Goal: Task Accomplishment & Management: Complete application form

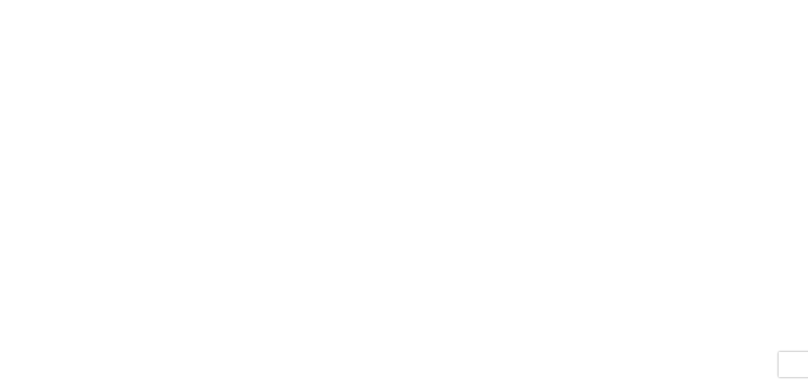
select select "FULL"
select select "LBS"
select select "IN"
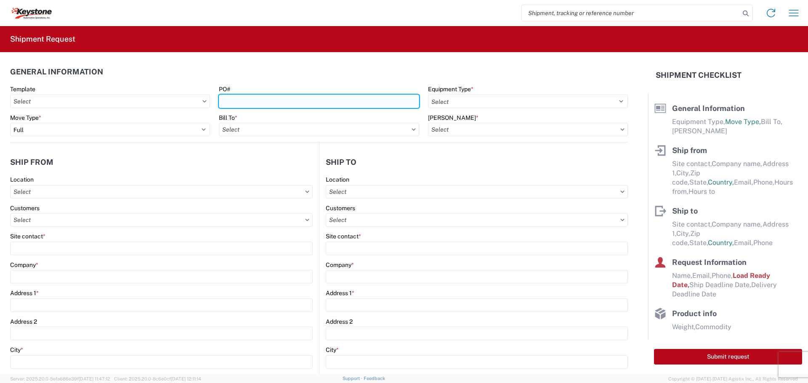
click at [304, 103] on input "PO#" at bounding box center [319, 101] width 200 height 13
paste input "5182646"
type input "5182646"
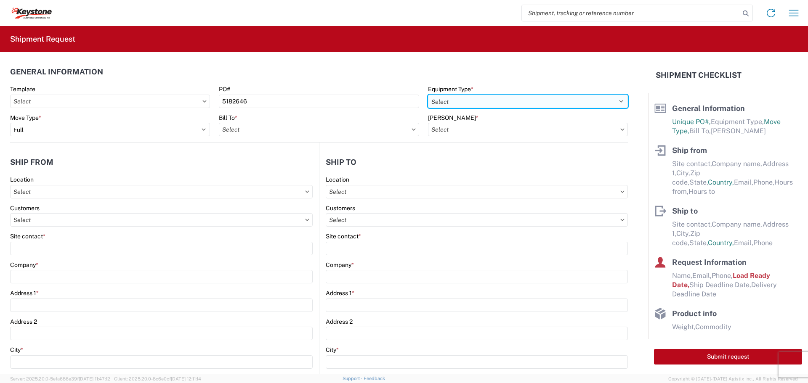
click at [478, 105] on select "Select 53’ Dry Van Flatbed Dropdeck (van) Lowboy (flatbed) Rail" at bounding box center [528, 101] width 200 height 13
select select "STDV"
click at [428, 95] on select "Select 53’ Dry Van Flatbed Dropdeck (van) Lowboy (flatbed) Rail" at bounding box center [528, 101] width 200 height 13
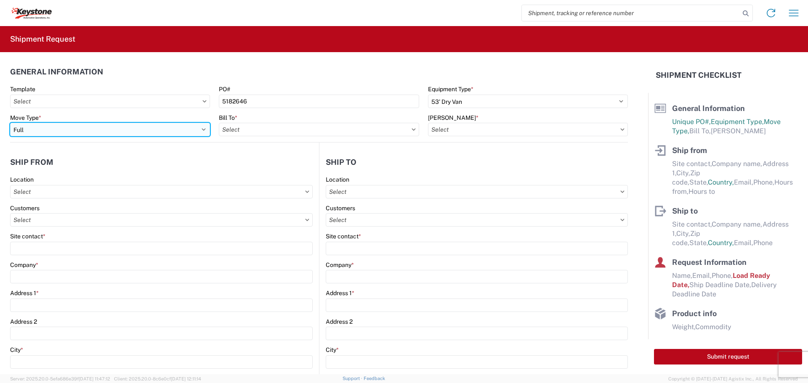
click at [124, 131] on select "Select Full Partial TL" at bounding box center [110, 129] width 200 height 13
click at [10, 123] on select "Select Full Partial TL" at bounding box center [110, 129] width 200 height 13
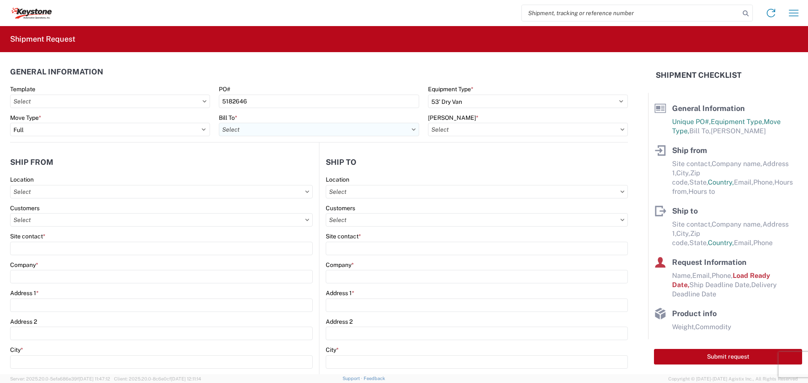
click at [240, 132] on input "text" at bounding box center [319, 129] width 200 height 13
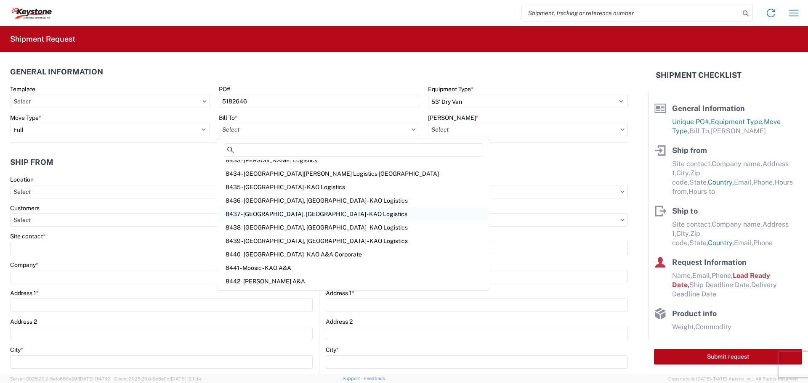
scroll to position [379, 0]
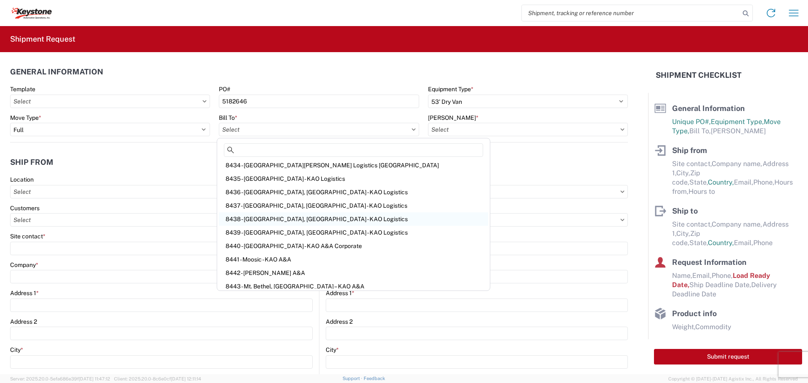
click at [268, 215] on div "8438 - [GEOGRAPHIC_DATA], [GEOGRAPHIC_DATA] - KAO Logistics" at bounding box center [353, 219] width 269 height 13
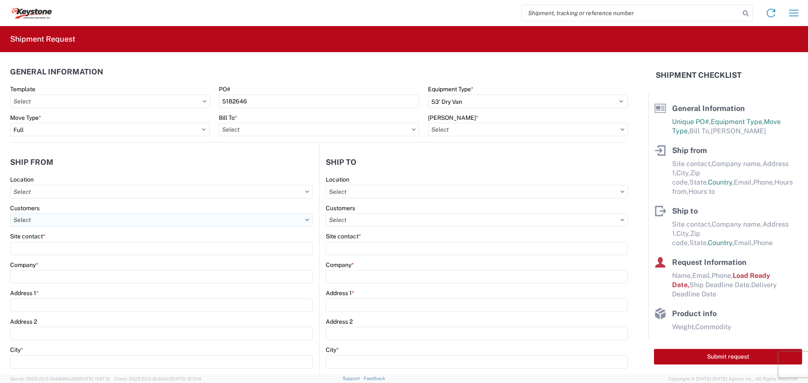
type input "8438 - [GEOGRAPHIC_DATA], [GEOGRAPHIC_DATA] - KAO Logistics"
click at [467, 130] on input "text" at bounding box center [528, 129] width 200 height 13
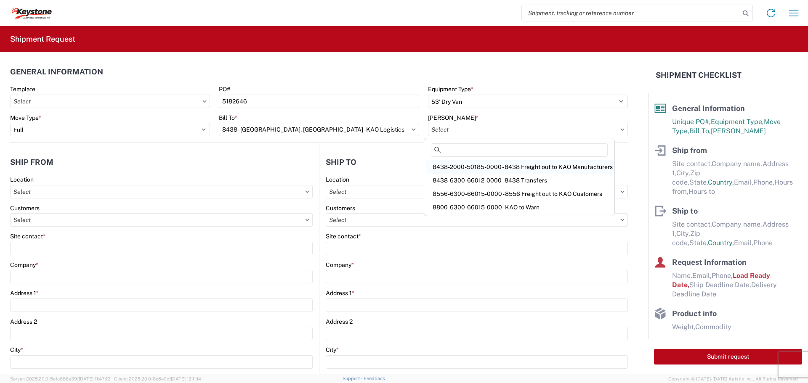
click at [469, 170] on div "8438-2000-50185-0000 - 8438 Freight out to KAO Manufacturers" at bounding box center [519, 166] width 187 height 13
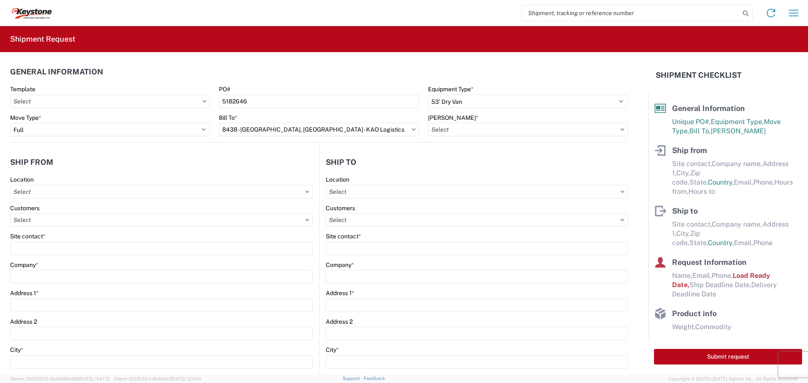
type input "8438-2000-50185-0000 - 8438 Freight out to KAO Manufacturers"
click at [55, 193] on input "text" at bounding box center [161, 191] width 303 height 13
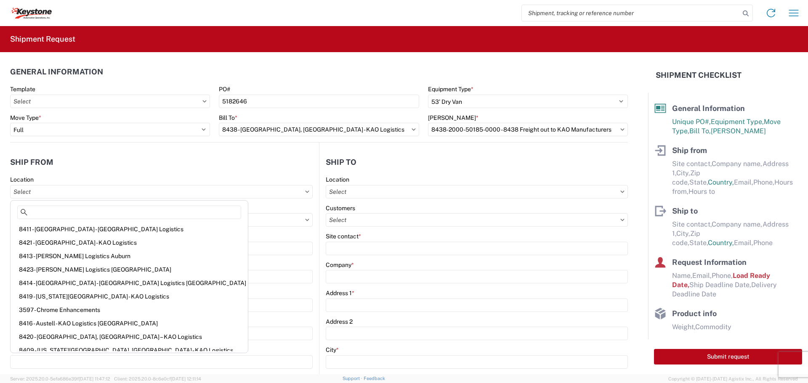
click at [118, 151] on agx-shipment-stop-widget-v2 "Ship from Location Customers Site contact * Company * Address 1 * Address 2 Cit…" at bounding box center [164, 344] width 309 height 403
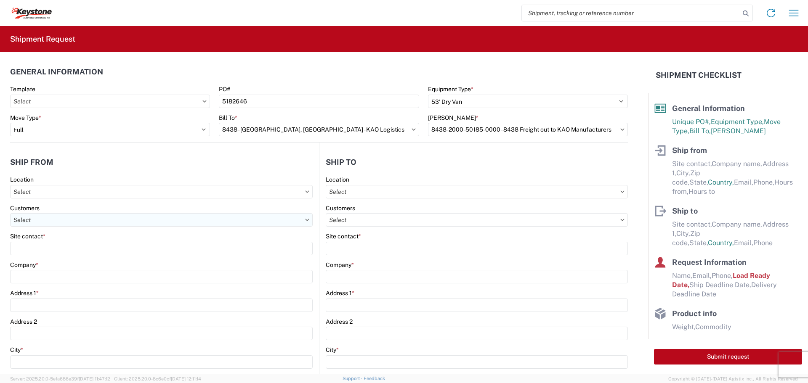
click at [53, 222] on input "text" at bounding box center [161, 219] width 303 height 13
click at [90, 160] on header "Ship from" at bounding box center [164, 162] width 309 height 19
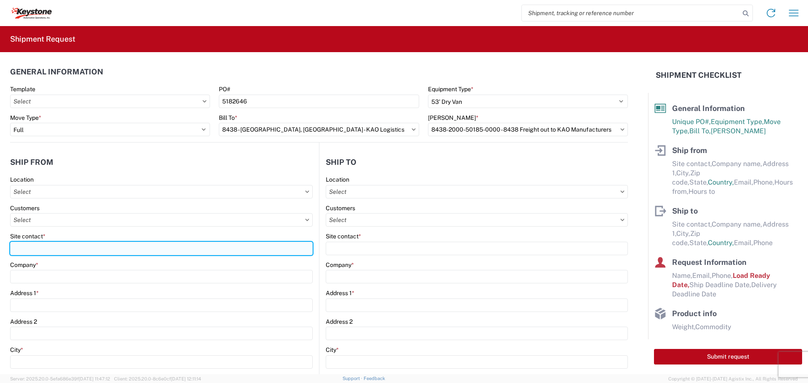
click at [58, 248] on input "Site contact *" at bounding box center [161, 248] width 303 height 13
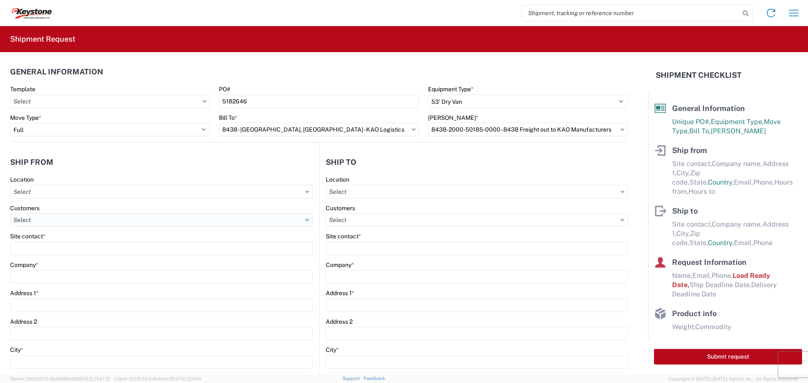
click at [53, 218] on input "text" at bounding box center [161, 219] width 303 height 13
type input "DECKED"
click at [107, 165] on header "Ship from" at bounding box center [164, 162] width 309 height 19
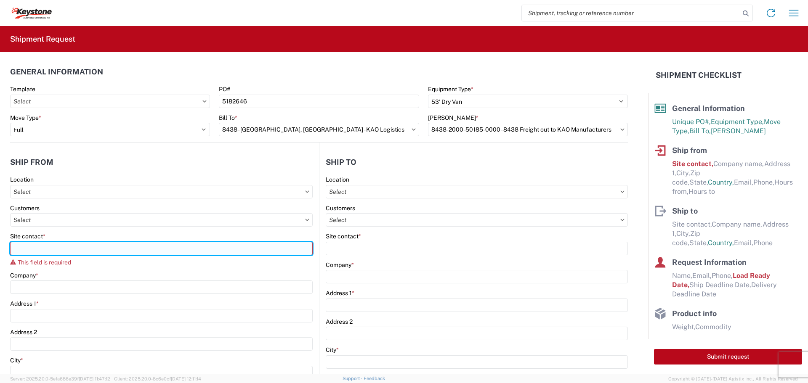
click at [82, 247] on input "Site contact *" at bounding box center [161, 248] width 303 height 13
type input "[PERSON_NAME]"
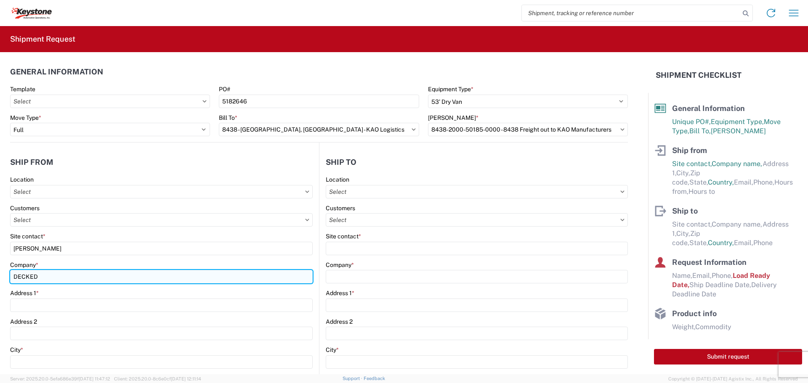
scroll to position [42, 0]
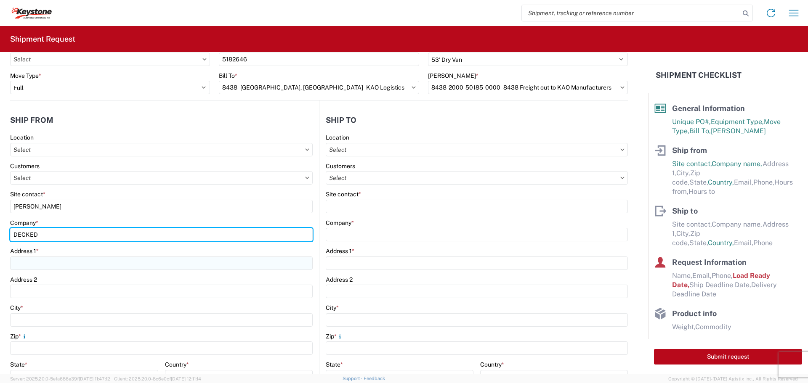
type input "DECKED"
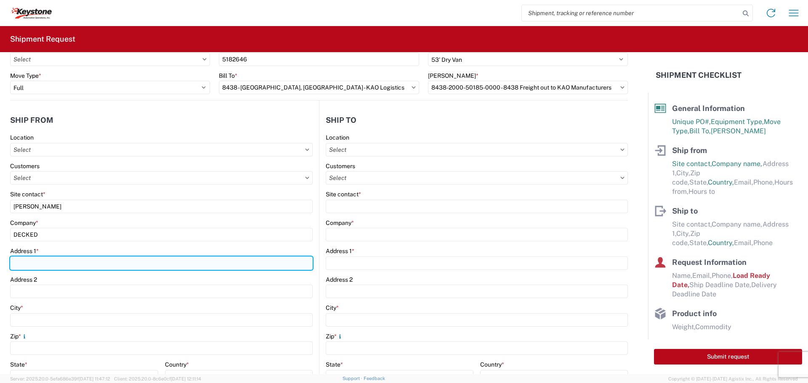
click at [89, 263] on input "Address 1 *" at bounding box center [161, 263] width 303 height 13
type input "[STREET_ADDRESS][PERSON_NAME]"
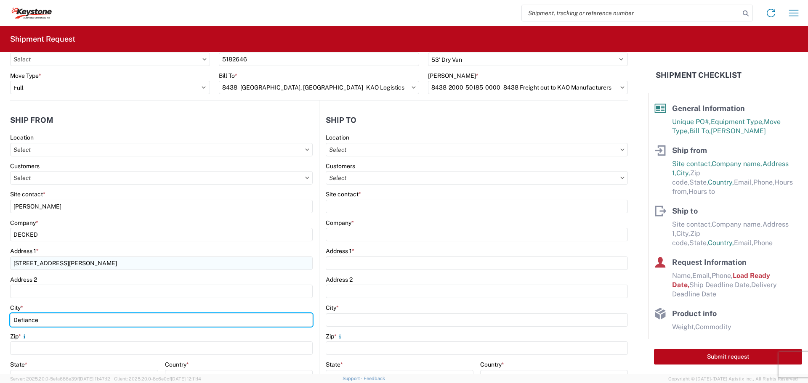
type input "Defiance"
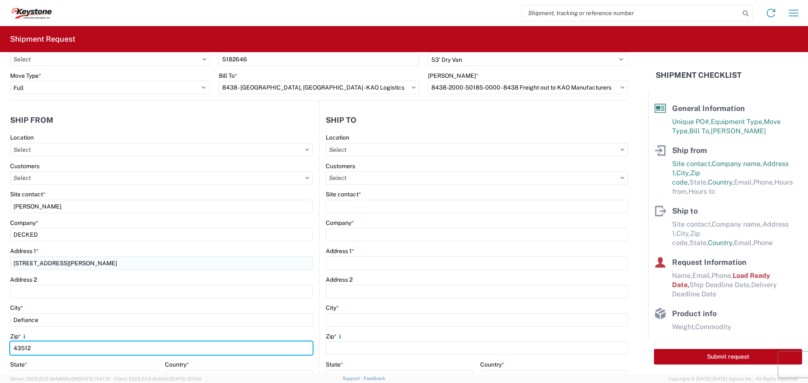
type input "43512"
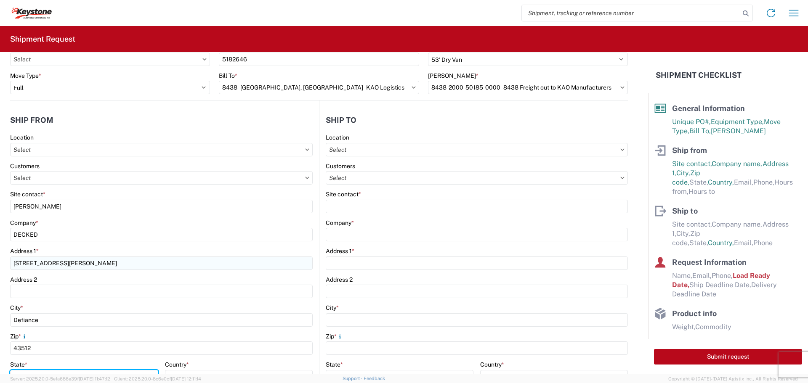
scroll to position [51, 0]
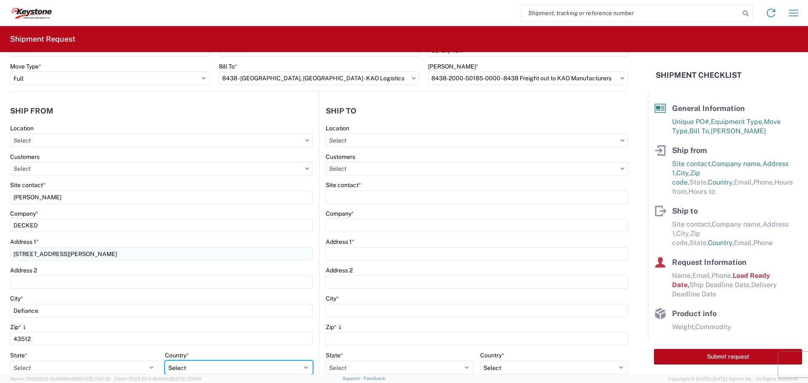
select select "US"
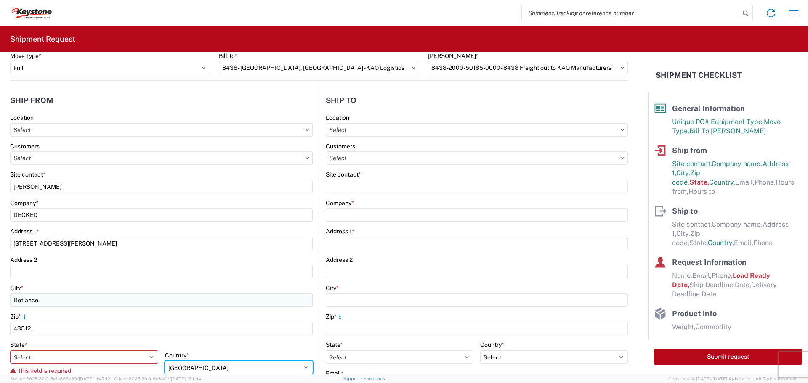
scroll to position [188, 0]
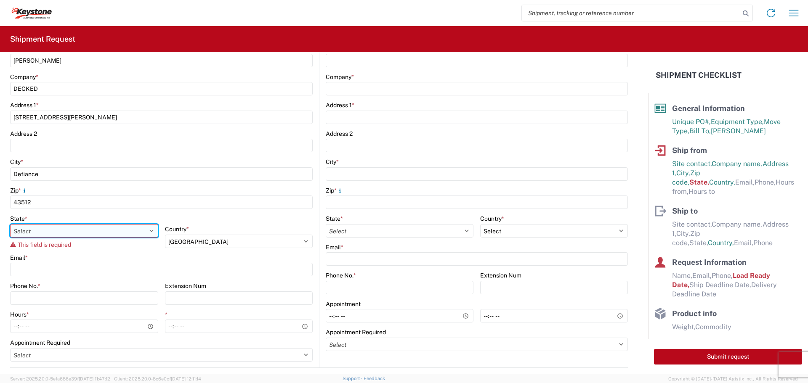
click at [117, 227] on select "Select [US_STATE] [US_STATE] [US_STATE] [US_STATE] Armed Forces Americas Armed …" at bounding box center [84, 230] width 148 height 13
select select "OH"
click at [10, 224] on select "Select [US_STATE] [US_STATE] [US_STATE] [US_STATE] Armed Forces Americas Armed …" at bounding box center [84, 230] width 148 height 13
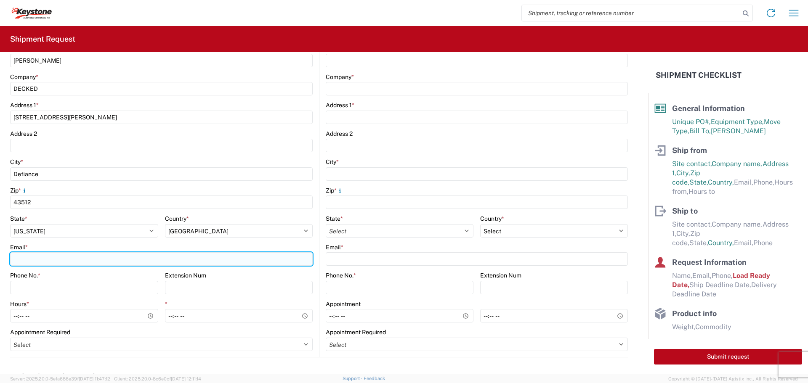
click at [87, 263] on input "Email *" at bounding box center [161, 259] width 303 height 13
type input "[EMAIL_ADDRESS][DOMAIN_NAME]"
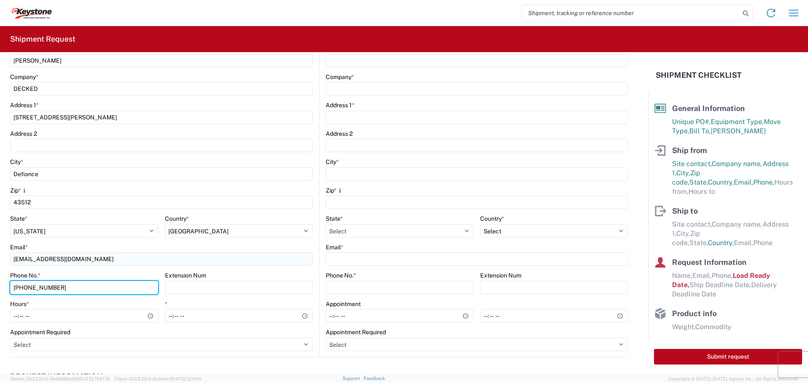
type input "[PHONE_NUMBER]"
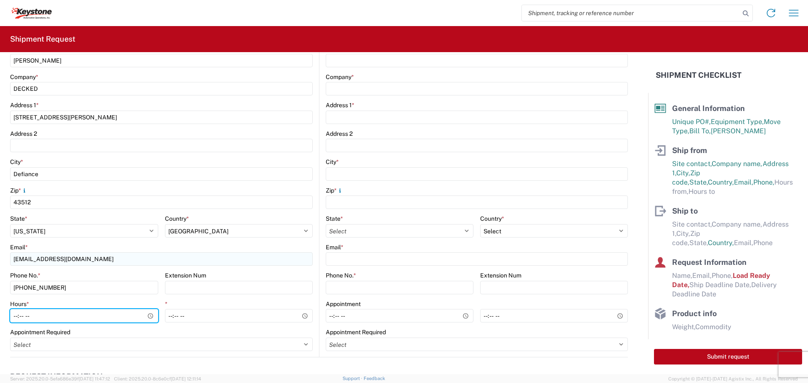
type input "11:00"
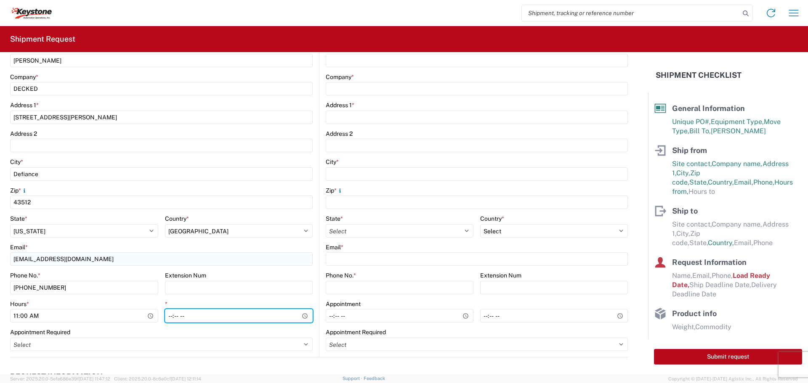
type input "15:30"
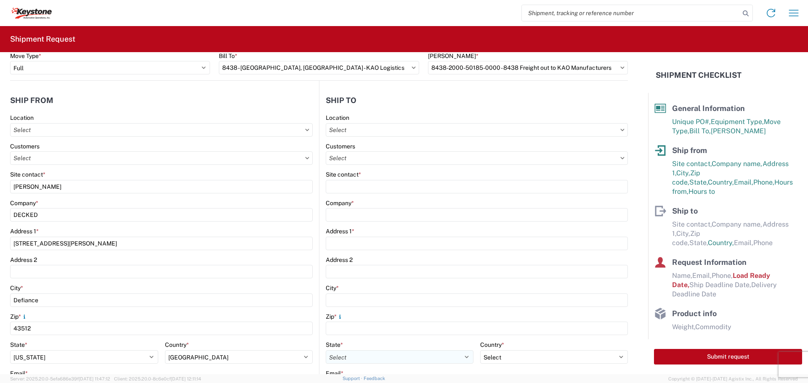
scroll to position [20, 0]
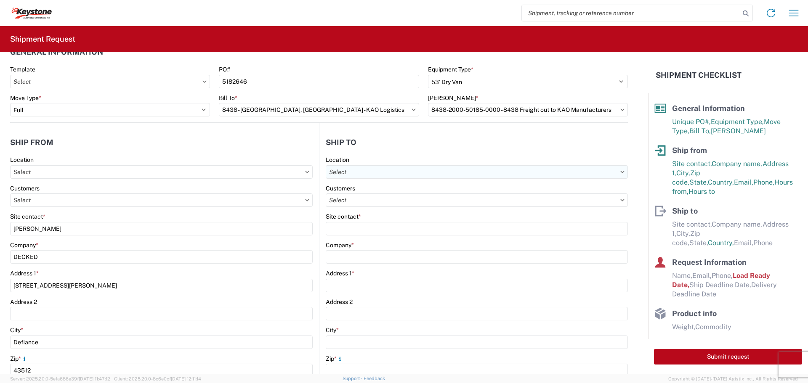
click at [394, 175] on input "text" at bounding box center [477, 171] width 302 height 13
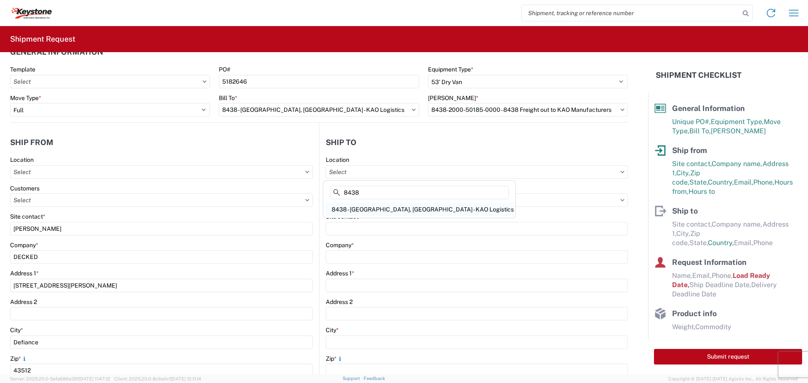
type input "8438"
click at [389, 212] on div "8438 - [GEOGRAPHIC_DATA], [GEOGRAPHIC_DATA] - KAO Logistics" at bounding box center [419, 209] width 189 height 13
type input "8438 - [GEOGRAPHIC_DATA], [GEOGRAPHIC_DATA] - KAO Logistics"
type input "KAO"
type input "[STREET_ADDRESS][PERSON_NAME]"
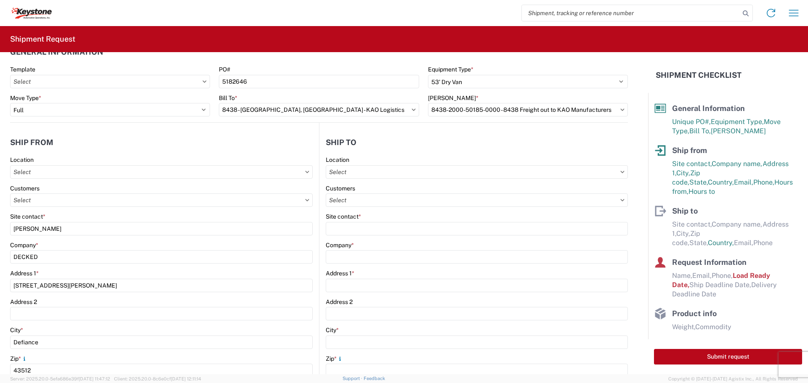
type input "[GEOGRAPHIC_DATA]"
type input "99224"
select select "US"
type input "07:00"
type input "17:00"
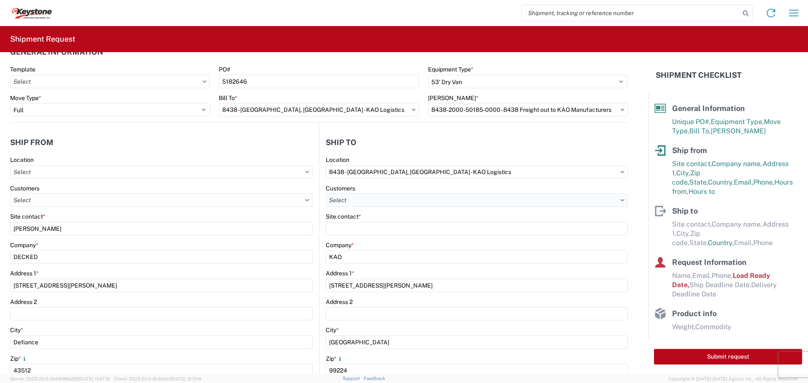
select select
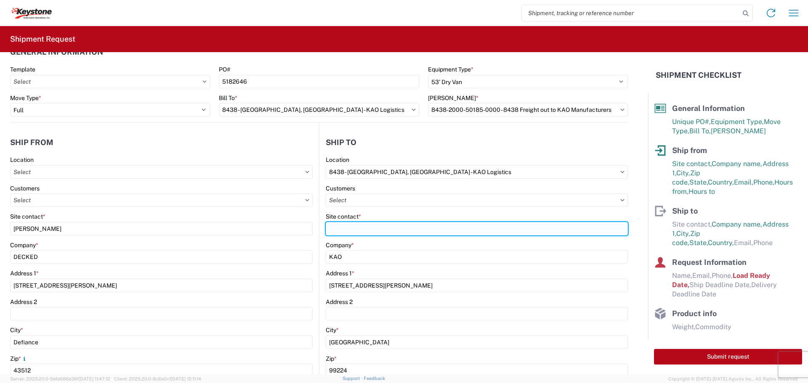
click at [380, 226] on input "Site contact *" at bounding box center [477, 228] width 302 height 13
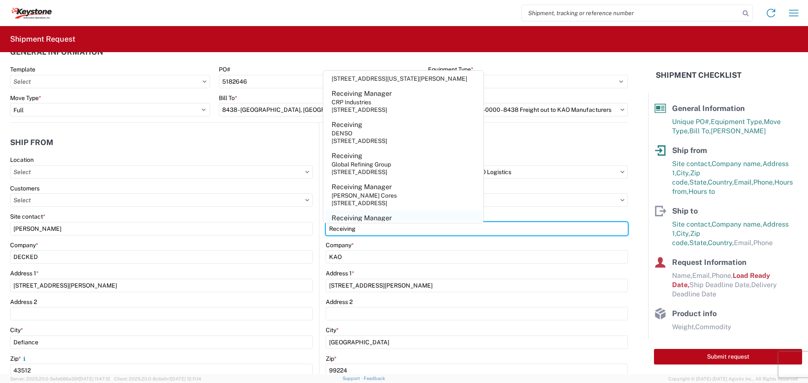
scroll to position [41, 0]
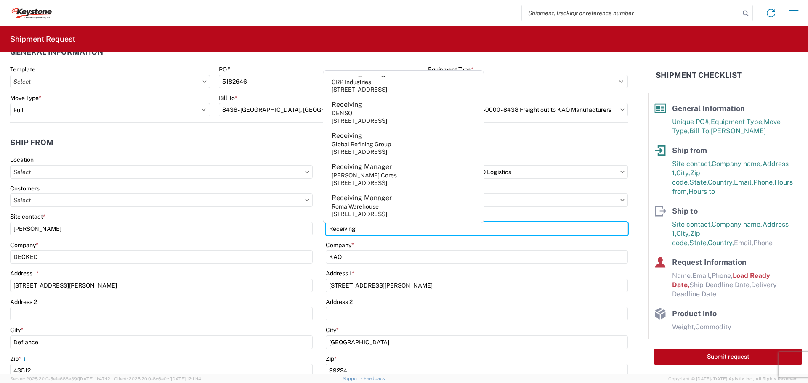
type input "Receiving"
click at [533, 146] on header "Ship to" at bounding box center [473, 142] width 308 height 19
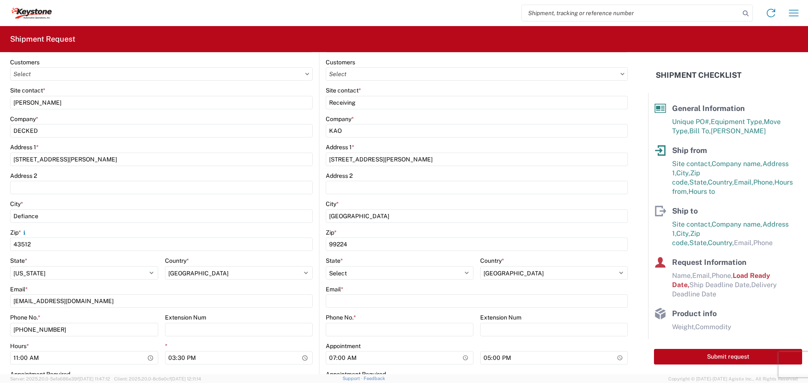
scroll to position [230, 0]
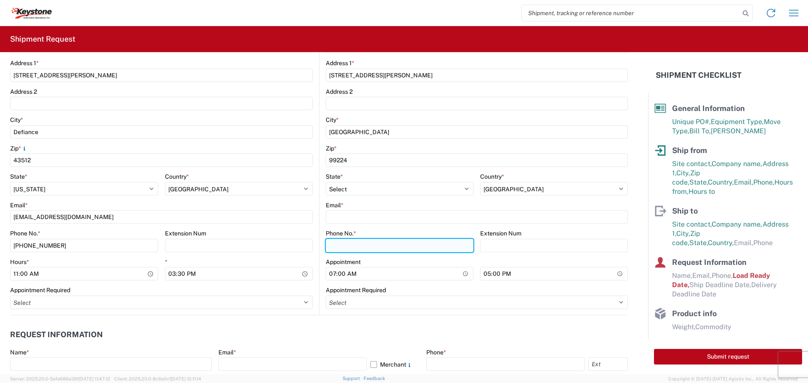
click at [370, 246] on input "Phone No. *" at bounding box center [400, 245] width 148 height 13
type input "[PHONE_NUMBER]"
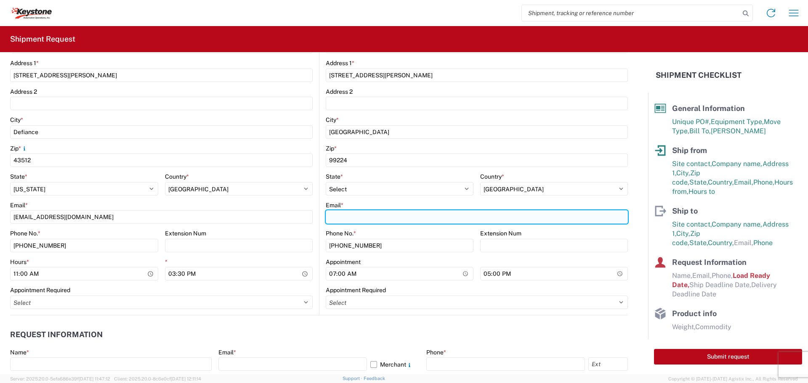
click at [368, 222] on input "Email *" at bounding box center [477, 216] width 302 height 13
paste input "[EMAIL_ADDRESS][DOMAIN_NAME]"
type input "[EMAIL_ADDRESS][DOMAIN_NAME]"
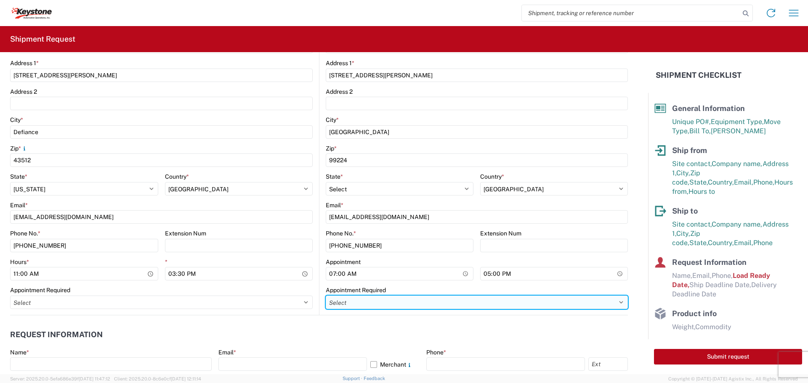
click at [358, 301] on select "Select Appt Required Appt Not Required Appt - First available" at bounding box center [477, 302] width 302 height 13
select select "apptRequired"
click at [326, 296] on select "Select Appt Required Appt Not Required Appt - First available" at bounding box center [477, 302] width 302 height 13
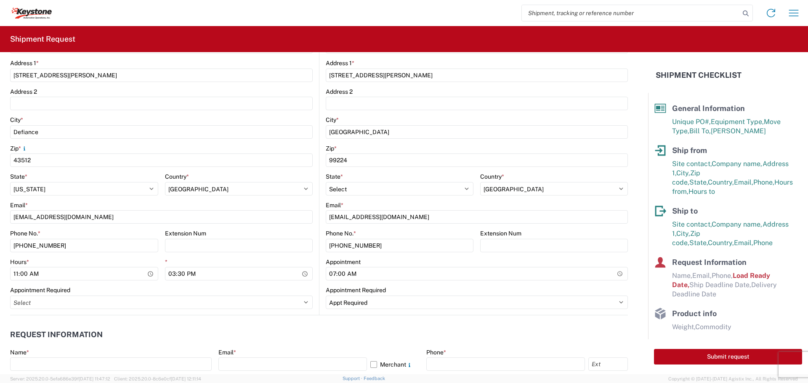
click at [349, 330] on header "Request Information" at bounding box center [319, 335] width 618 height 19
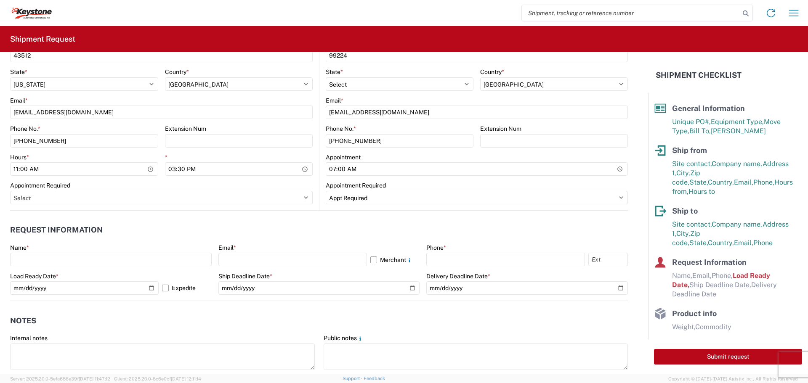
scroll to position [441, 0]
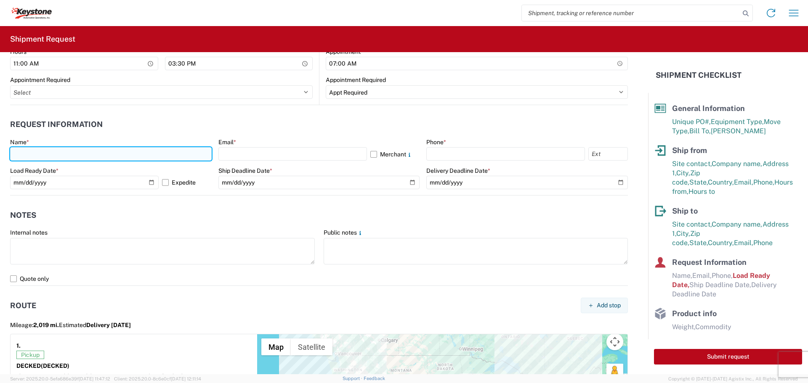
click at [120, 158] on input "text" at bounding box center [111, 153] width 202 height 13
type input "[PERSON_NAME]"
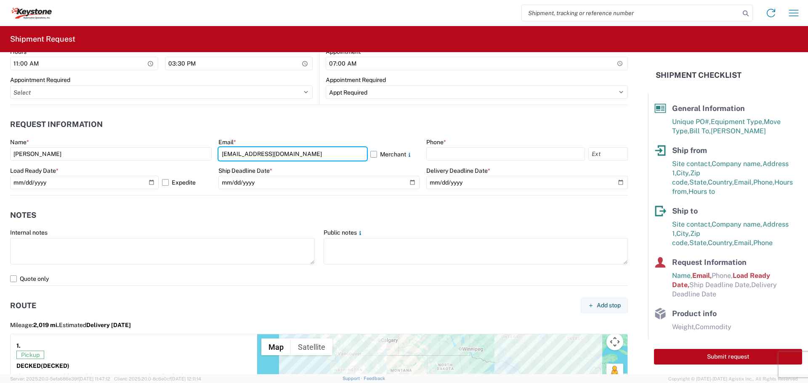
type input "[EMAIL_ADDRESS][DOMAIN_NAME]"
click at [370, 154] on label "Merchant" at bounding box center [395, 153] width 50 height 13
click at [0, 0] on input "Merchant" at bounding box center [0, 0] width 0 height 0
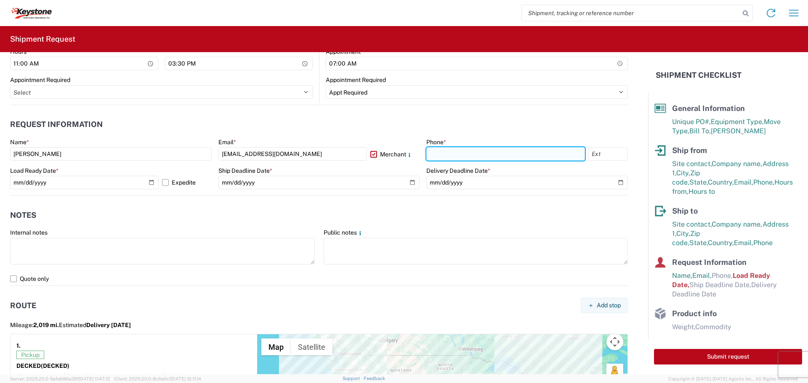
click at [434, 155] on input "text" at bounding box center [505, 153] width 159 height 13
type input "[PHONE_NUMBER]"
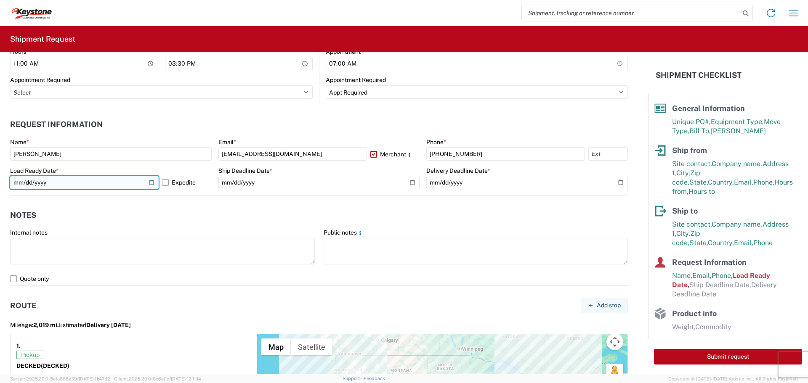
click at [148, 184] on input "[DATE]" at bounding box center [84, 182] width 149 height 13
type input "[DATE]"
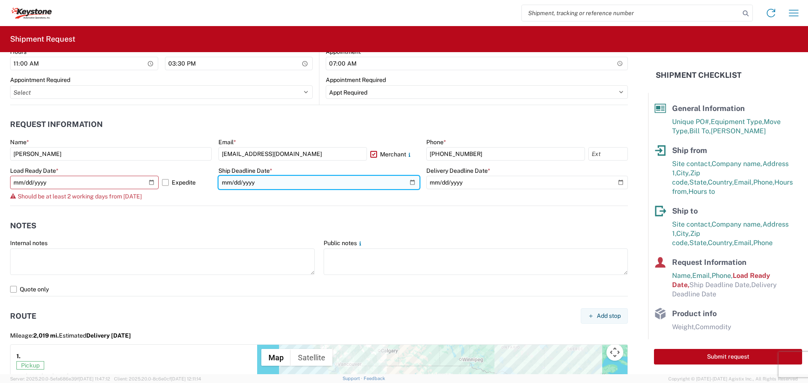
click at [279, 178] on input "date" at bounding box center [319, 182] width 202 height 13
click at [407, 183] on input "date" at bounding box center [319, 182] width 202 height 13
type input "[DATE]"
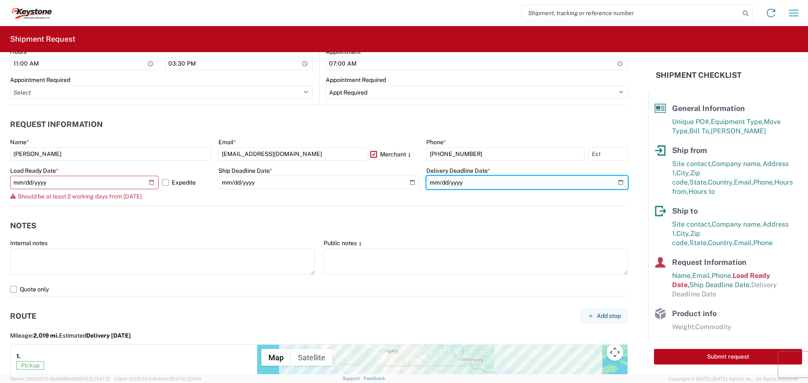
click at [613, 186] on input "date" at bounding box center [527, 182] width 202 height 13
type input "[DATE]"
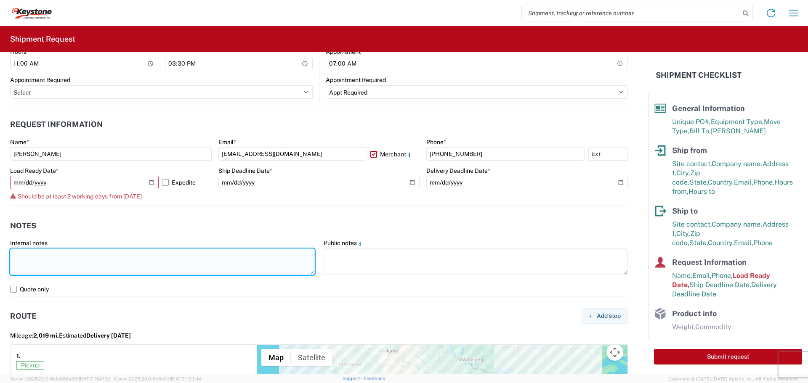
click at [114, 261] on textarea at bounding box center [162, 262] width 305 height 27
drag, startPoint x: 38, startPoint y: 270, endPoint x: 14, endPoint y: 257, distance: 27.7
click at [14, 257] on textarea "Driver is required to provide and utilize LOAD STRAPS and/or LOAD BARS to secur…" at bounding box center [162, 262] width 305 height 27
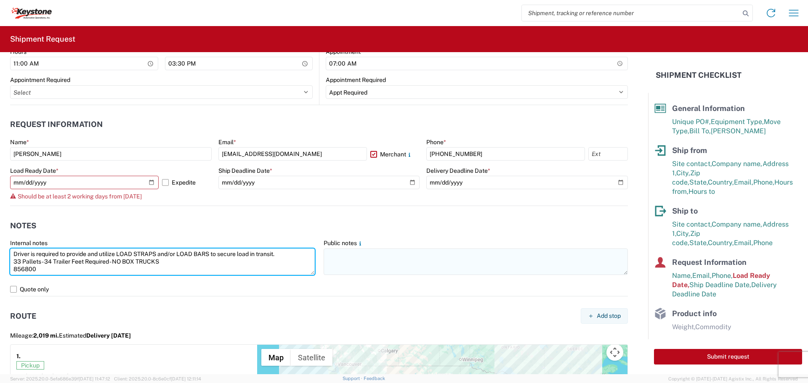
type textarea "Driver is required to provide and utilize LOAD STRAPS and/or LOAD BARS to secur…"
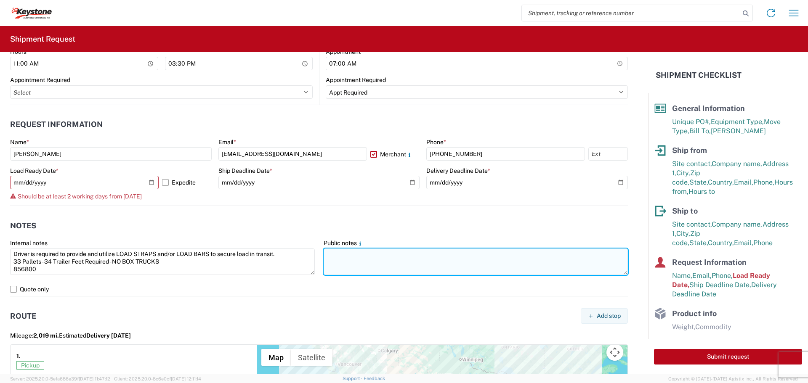
click at [368, 266] on textarea at bounding box center [476, 262] width 305 height 27
paste textarea "Driver is required to provide and utilize LOAD STRAPS and/or LOAD BARS to secur…"
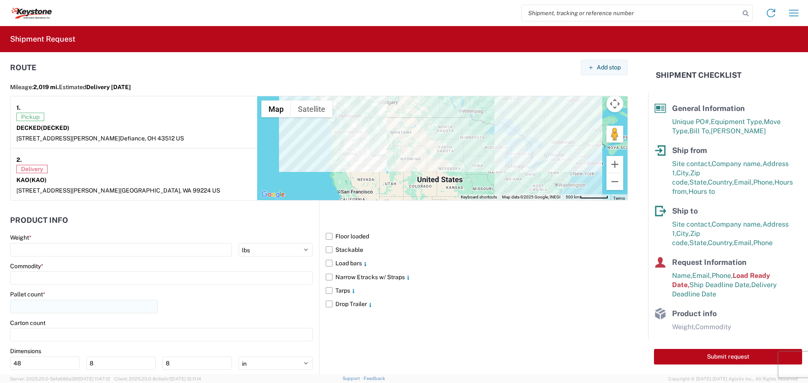
scroll to position [748, 0]
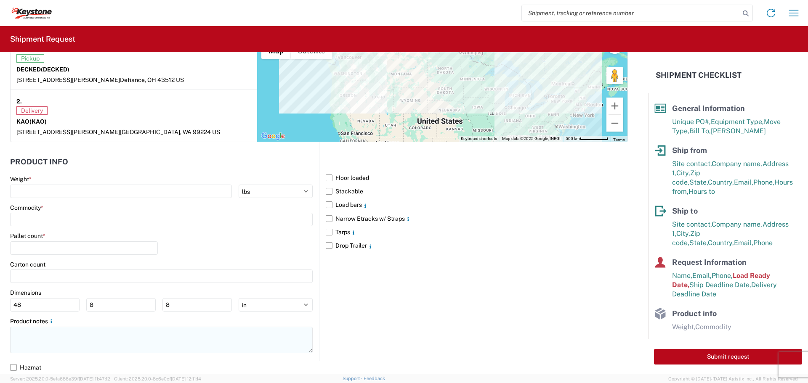
type textarea "Driver is required to provide and utilize LOAD STRAPS and/or LOAD BARS to secur…"
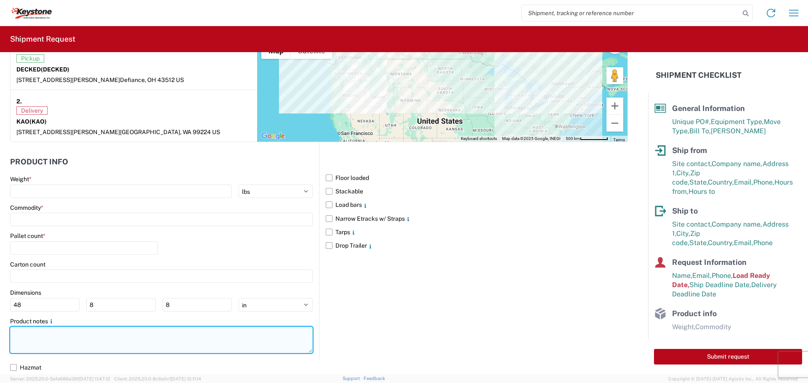
click at [53, 339] on textarea at bounding box center [161, 340] width 303 height 27
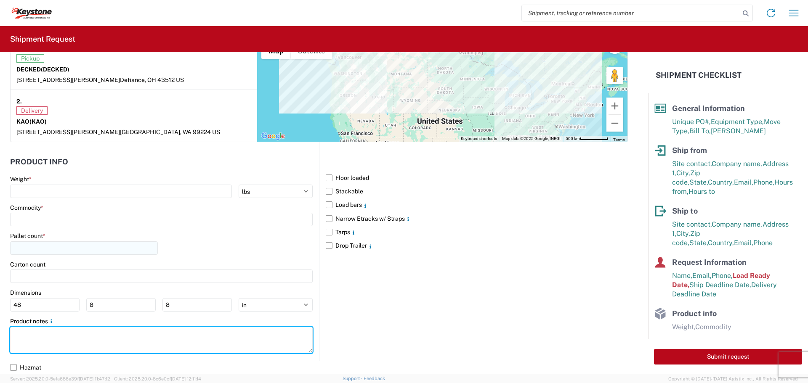
paste textarea "Driver is required to provide and utilize LOAD STRAPS and/or LOAD BARS to secur…"
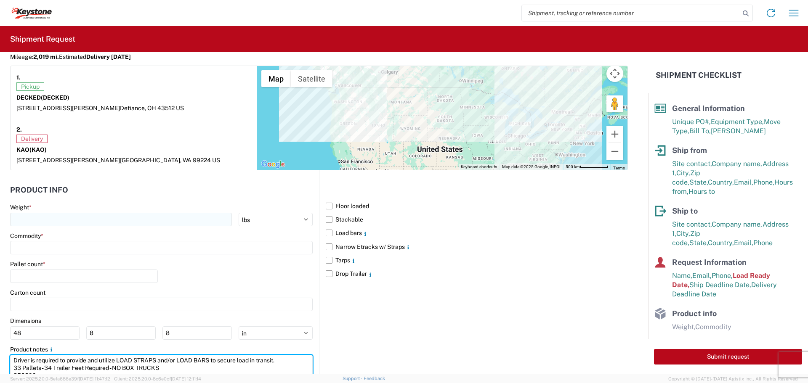
scroll to position [706, 0]
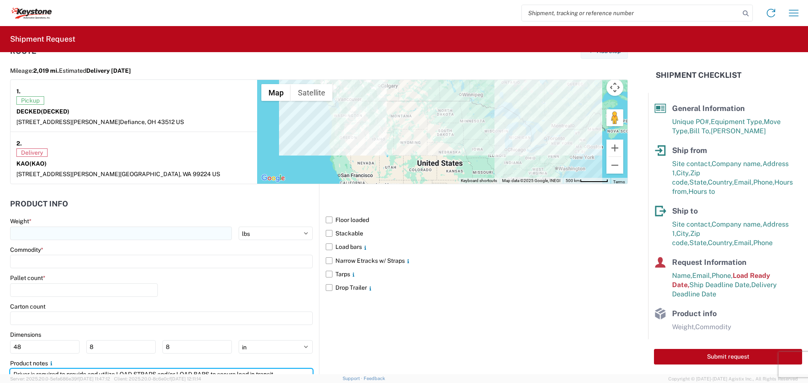
type textarea "Driver is required to provide and utilize LOAD STRAPS and/or LOAD BARS to secur…"
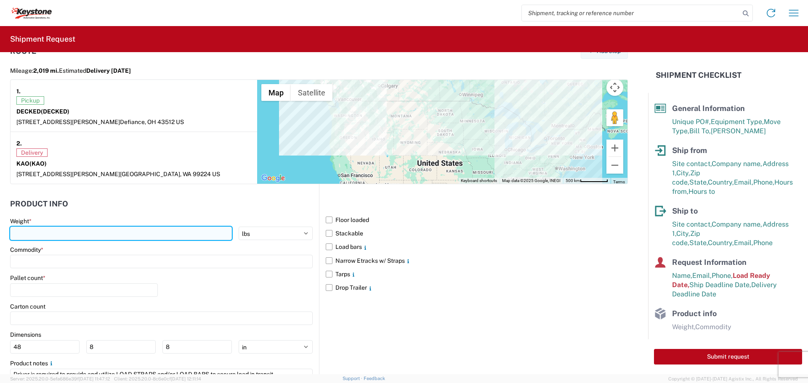
click at [49, 237] on input "number" at bounding box center [121, 233] width 222 height 13
type input "9002"
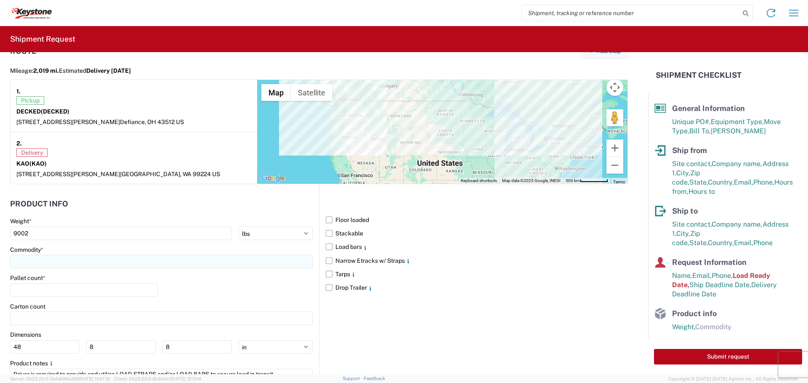
click at [39, 261] on input at bounding box center [161, 261] width 303 height 13
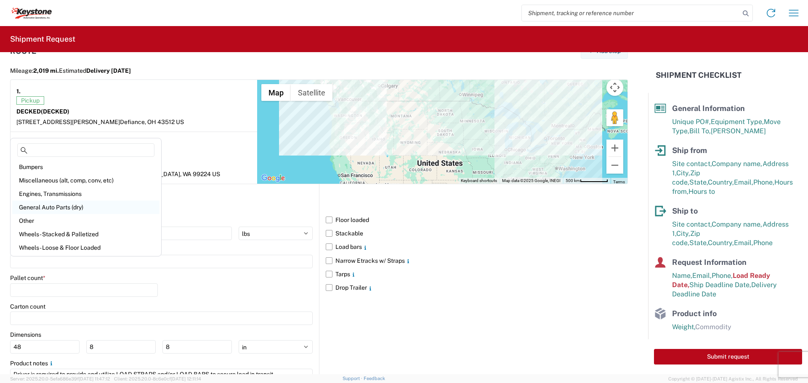
click at [65, 205] on div "General Auto Parts (dry)" at bounding box center [85, 207] width 147 height 13
type input "General Auto Parts (dry)"
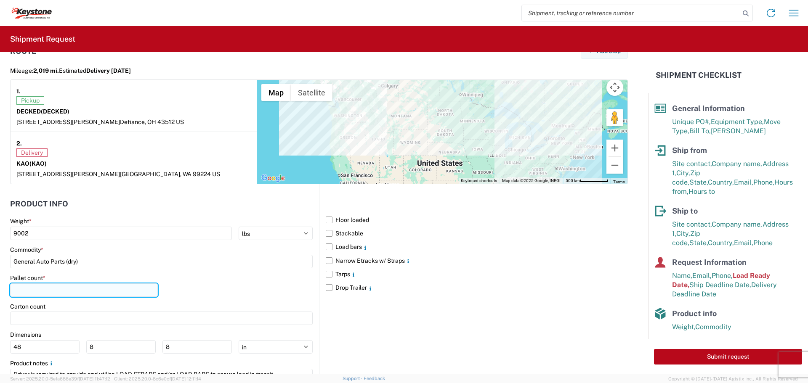
click at [62, 288] on input "number" at bounding box center [84, 290] width 148 height 13
type input "33"
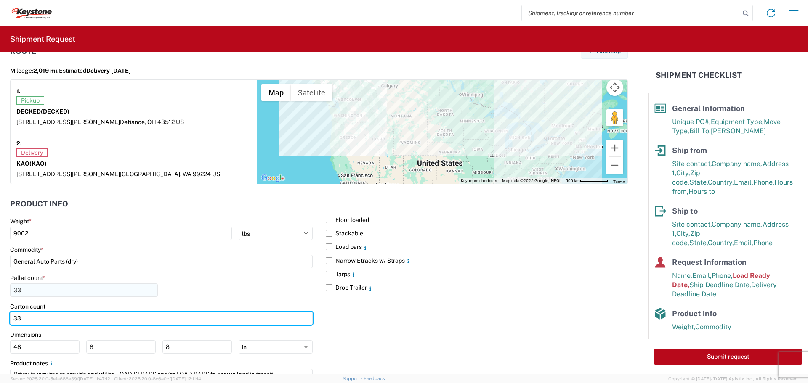
type input "3"
type input "36"
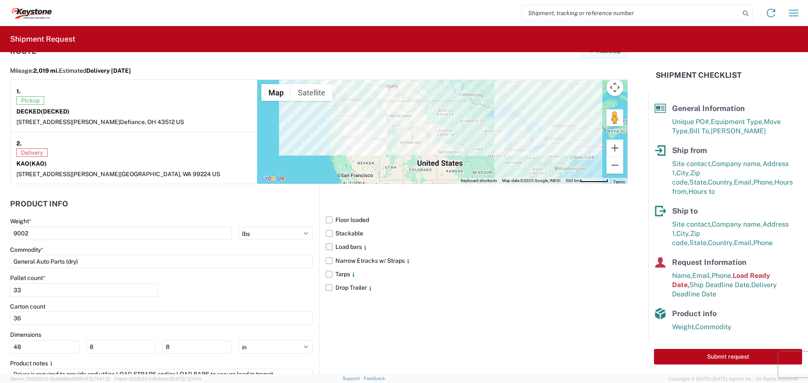
click at [328, 246] on label "Load bars" at bounding box center [477, 246] width 302 height 13
click at [0, 0] on input "Load bars" at bounding box center [0, 0] width 0 height 0
click at [487, 269] on label "Tarps" at bounding box center [477, 274] width 302 height 13
click at [0, 0] on input "Tarps" at bounding box center [0, 0] width 0 height 0
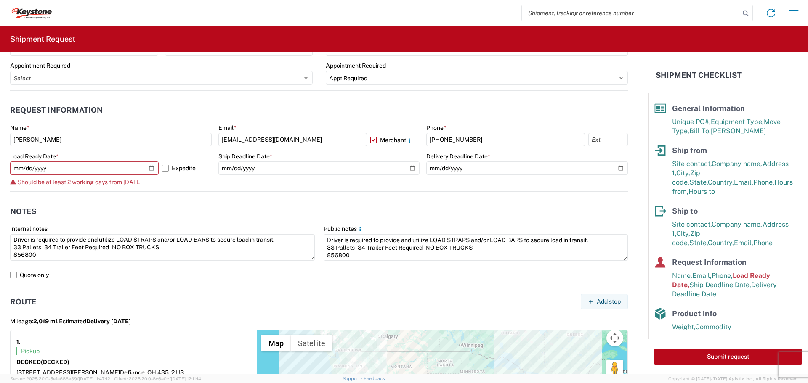
scroll to position [411, 0]
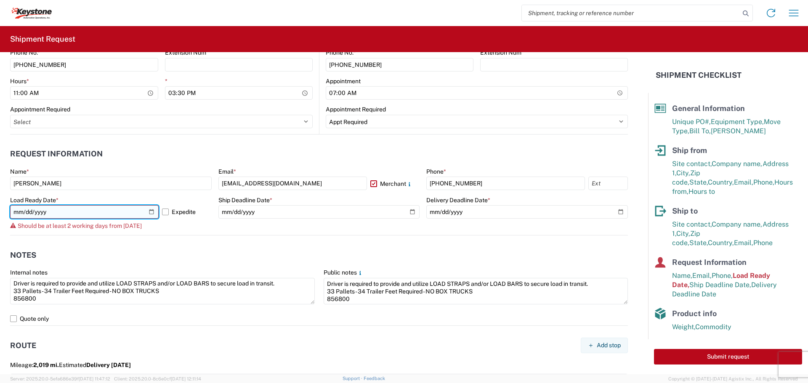
click at [150, 214] on input "[DATE]" at bounding box center [84, 211] width 149 height 13
type input "[DATE]"
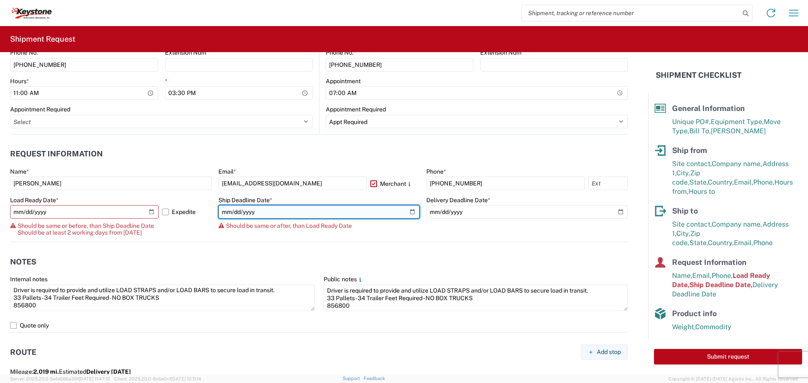
click at [410, 211] on input "[DATE]" at bounding box center [319, 211] width 202 height 13
type input "[DATE]"
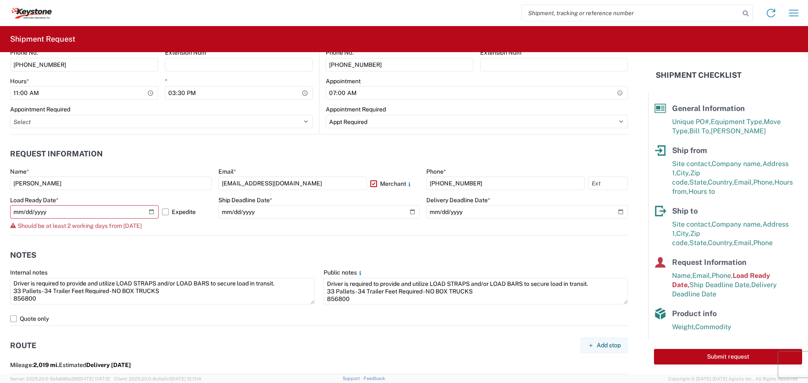
click at [181, 231] on agx-form-control-wrapper-v2 "Load Ready Date * [DATE] Expedite Should be at least 2 working days from [DATE]" at bounding box center [111, 216] width 202 height 39
click at [183, 246] on header "Notes" at bounding box center [319, 255] width 618 height 19
click at [155, 230] on agx-form-control-wrapper-v2 "Load Ready Date * [DATE] Expedite Should be at least 2 working days from [DATE]" at bounding box center [111, 216] width 202 height 39
click at [152, 212] on input "[DATE]" at bounding box center [84, 211] width 149 height 13
type input "[DATE]"
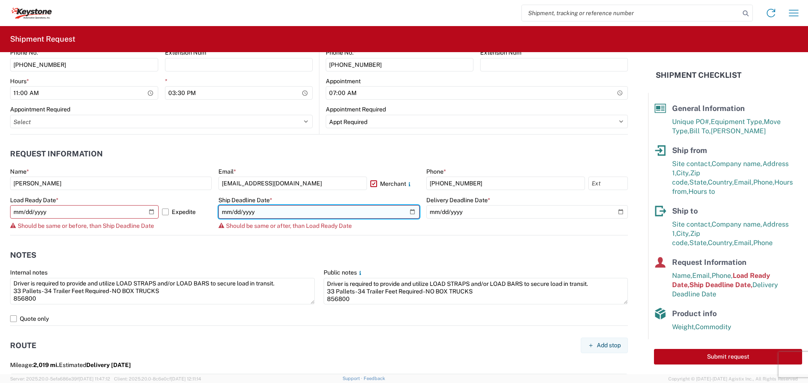
click at [405, 213] on input "[DATE]" at bounding box center [319, 211] width 202 height 13
type input "[DATE]"
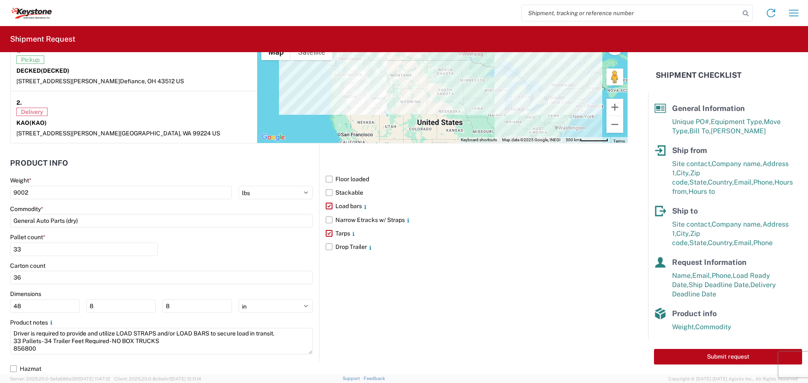
scroll to position [737, 0]
click at [327, 233] on label "Tarps" at bounding box center [477, 232] width 302 height 13
click at [0, 0] on input "Tarps" at bounding box center [0, 0] width 0 height 0
click at [451, 247] on label "Drop Trailer" at bounding box center [477, 245] width 302 height 13
click at [0, 0] on input "Drop Trailer" at bounding box center [0, 0] width 0 height 0
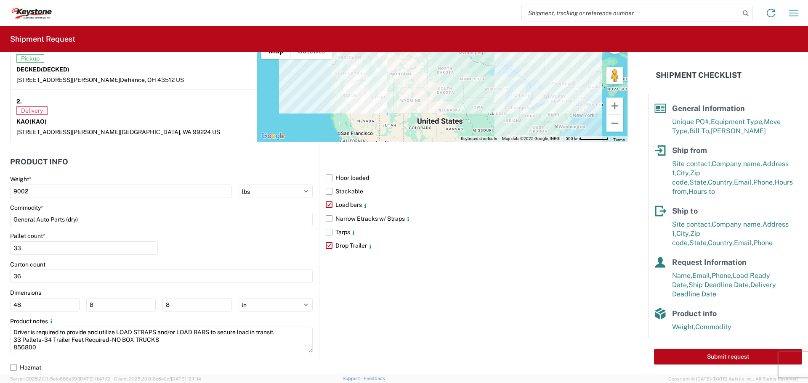
click at [326, 233] on label "Tarps" at bounding box center [477, 232] width 302 height 13
click at [0, 0] on input "Tarps" at bounding box center [0, 0] width 0 height 0
click at [326, 242] on label "Drop Trailer" at bounding box center [477, 245] width 302 height 13
click at [0, 0] on input "Drop Trailer" at bounding box center [0, 0] width 0 height 0
click at [326, 235] on label "Tarps" at bounding box center [477, 232] width 302 height 13
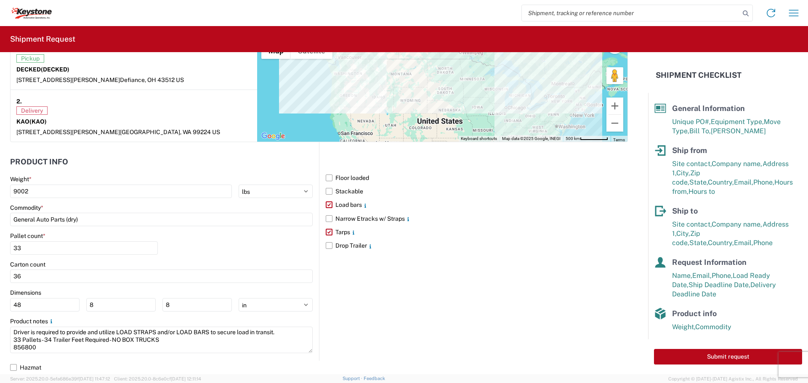
click at [0, 0] on input "Tarps" at bounding box center [0, 0] width 0 height 0
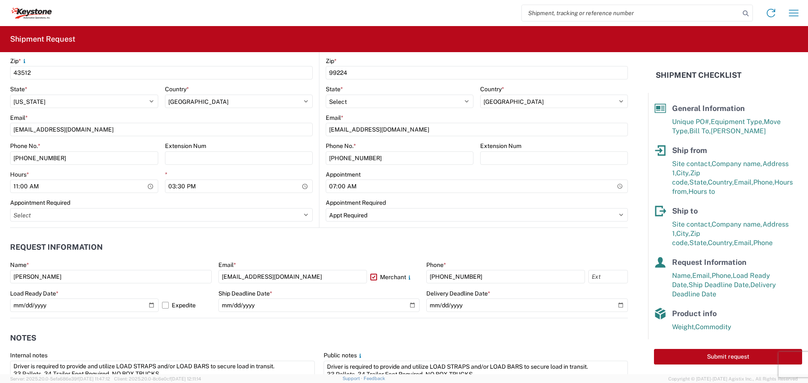
scroll to position [337, 0]
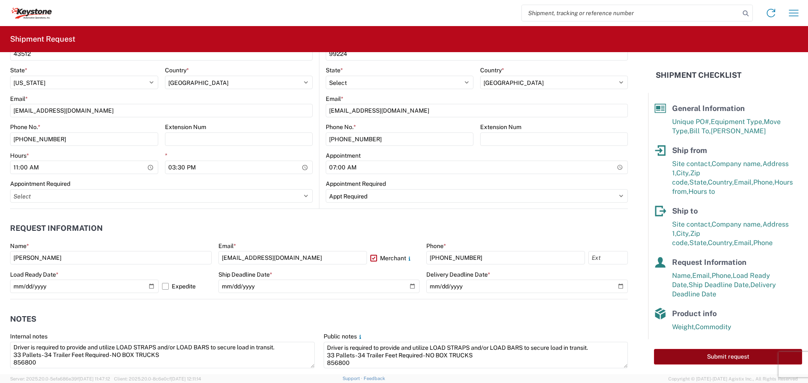
click at [710, 354] on button "Submit request" at bounding box center [728, 357] width 148 height 16
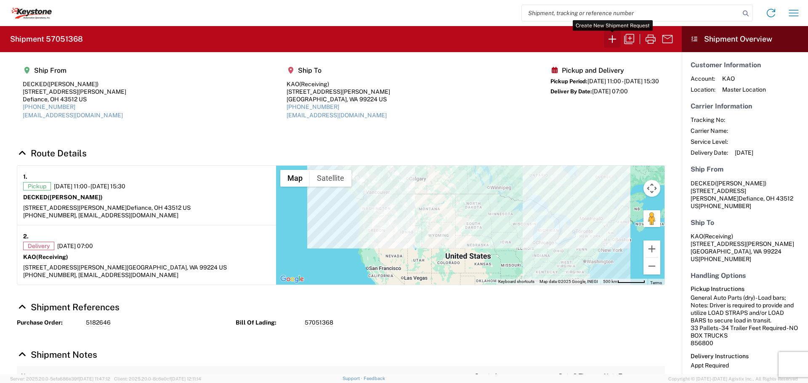
click at [612, 32] on icon "button" at bounding box center [612, 38] width 13 height 13
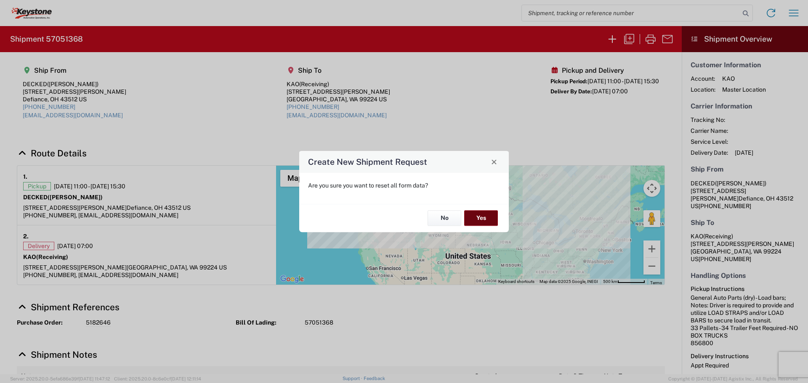
click at [487, 218] on button "Yes" at bounding box center [481, 219] width 34 height 16
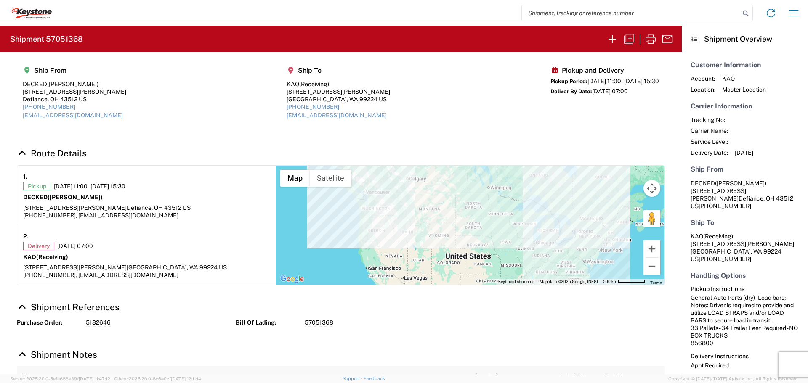
select select "FULL"
select select "US"
select select "LBS"
select select "IN"
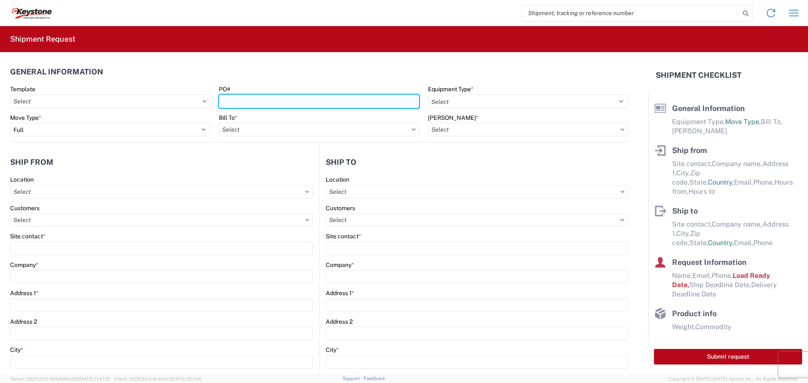
click at [290, 106] on input "PO#" at bounding box center [319, 101] width 200 height 13
paste input "2821566"
type input "2821566"
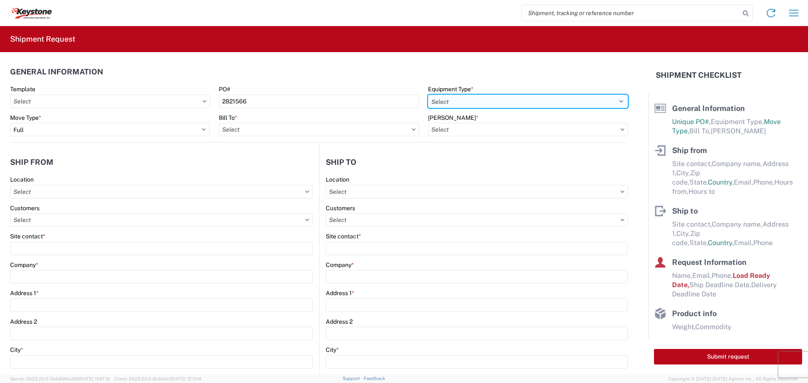
click at [460, 102] on select "Select 53’ Dry Van Flatbed Dropdeck (van) Lowboy (flatbed) Rail" at bounding box center [528, 101] width 200 height 13
select select "STDV"
click at [428, 95] on select "Select 53’ Dry Van Flatbed Dropdeck (van) Lowboy (flatbed) Rail" at bounding box center [528, 101] width 200 height 13
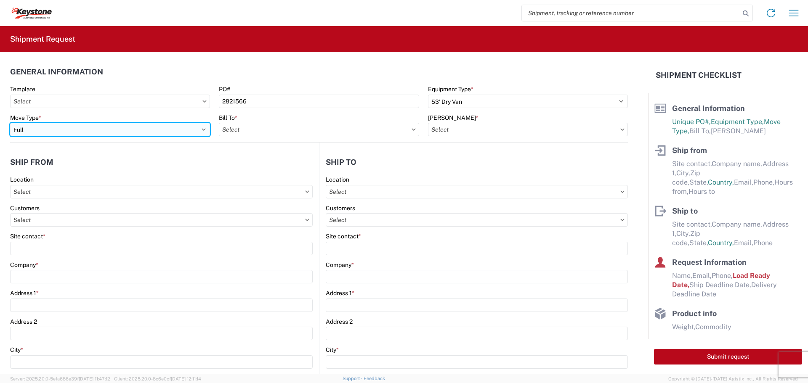
click at [126, 130] on select "Select Full Partial TL" at bounding box center [110, 129] width 200 height 13
select select "PARTIAL_TL"
click at [10, 123] on select "Select Full Partial TL" at bounding box center [110, 129] width 200 height 13
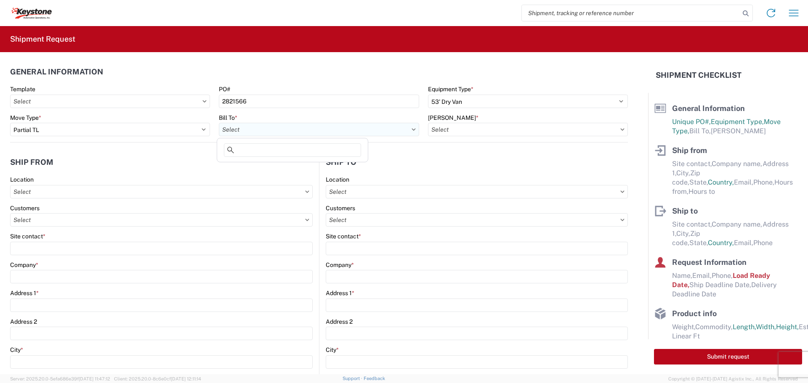
click at [245, 130] on input "text" at bounding box center [319, 129] width 200 height 13
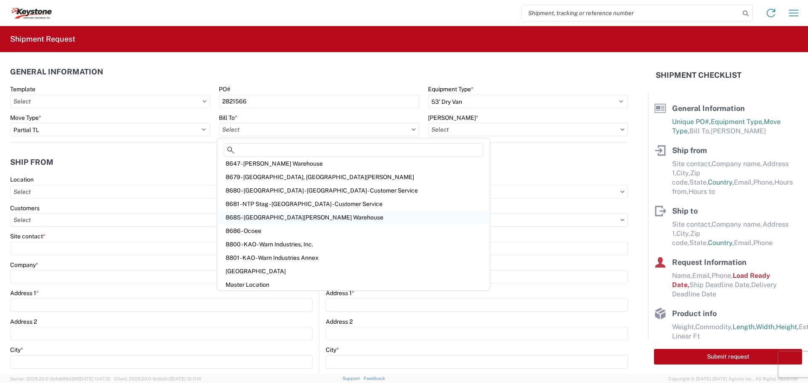
scroll to position [1231, 0]
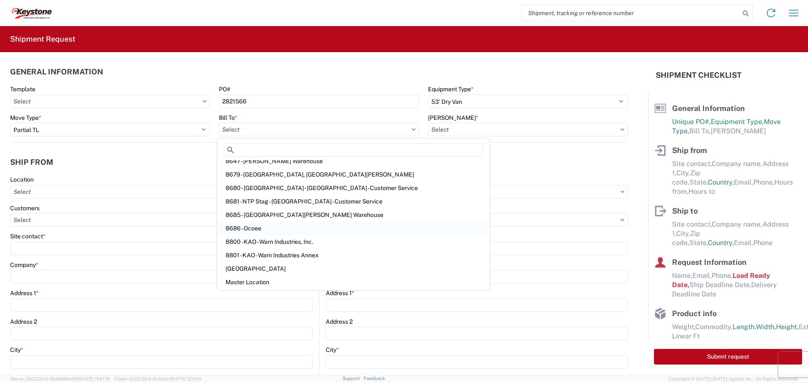
click at [265, 228] on div "8686 - Ocoee" at bounding box center [353, 228] width 269 height 13
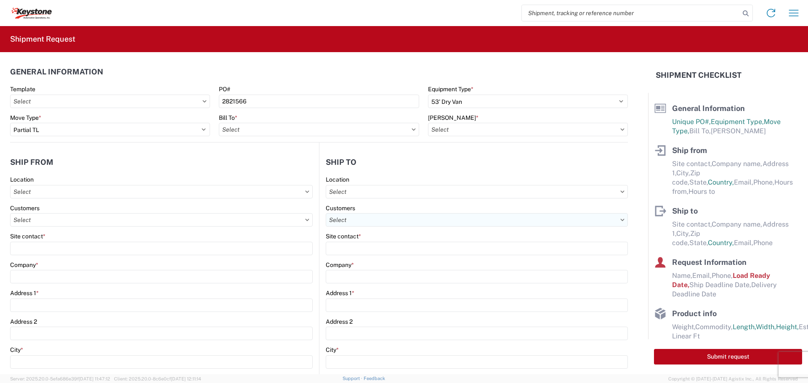
type input "8686 - Ocoee"
click at [503, 134] on input "text" at bounding box center [528, 129] width 200 height 13
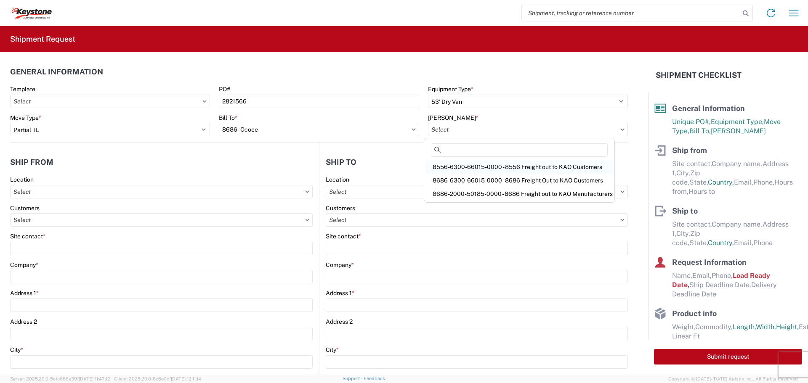
click at [505, 168] on div "8556-6300-66015-0000 - 8556 Freight out to KAO Customers" at bounding box center [519, 166] width 187 height 13
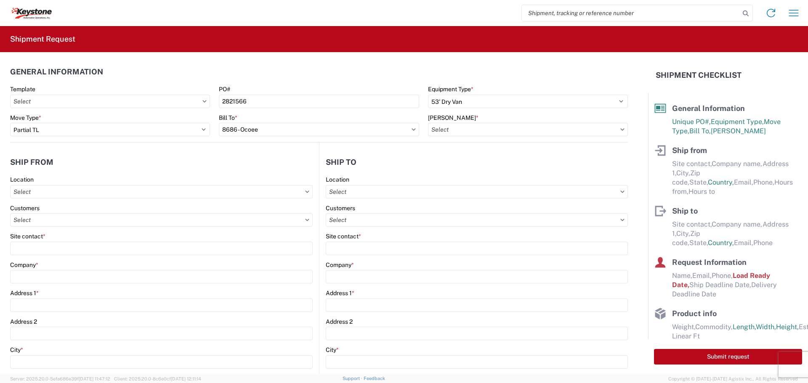
type input "8556-6300-66015-0000 - 8556 Freight out to KAO Customers"
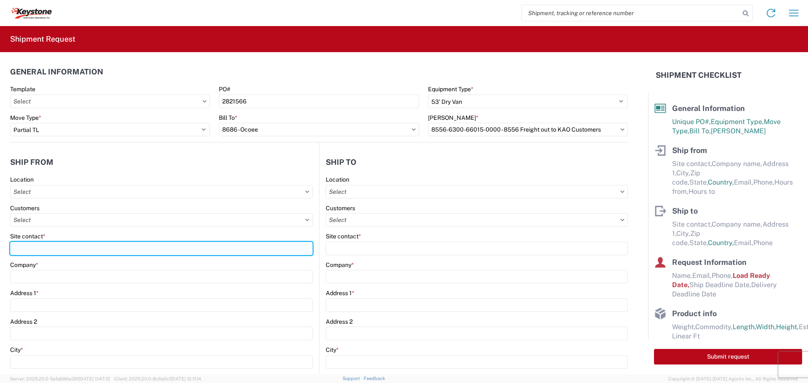
click at [56, 251] on input "Site contact *" at bounding box center [161, 248] width 303 height 13
type input "[PERSON_NAME]"
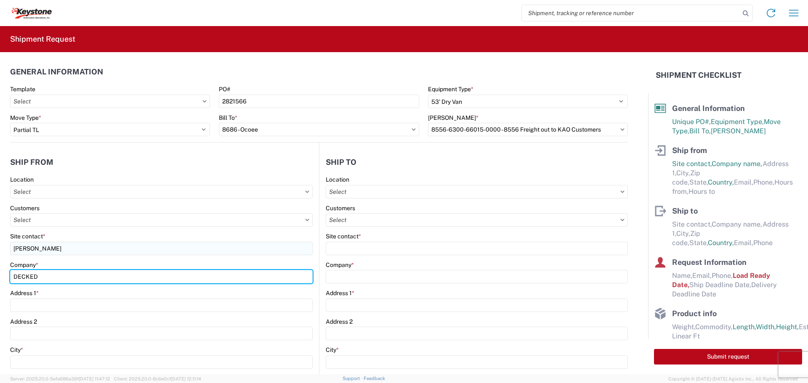
type input "DECKED"
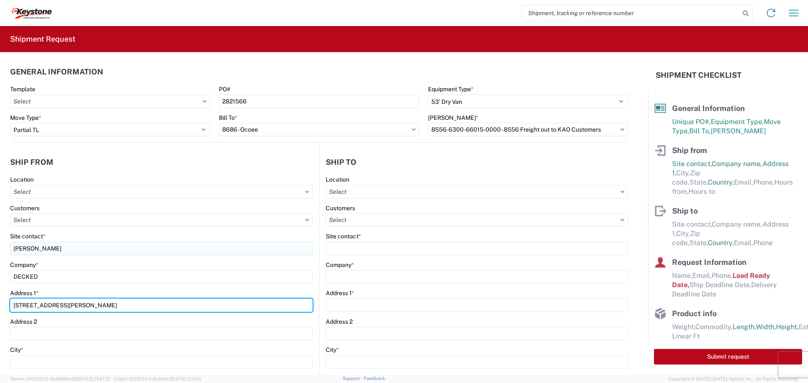
type input "[STREET_ADDRESS][PERSON_NAME]"
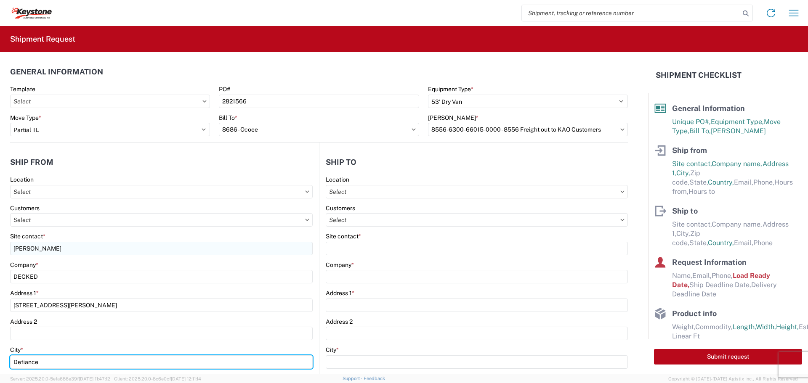
type input "Defiance"
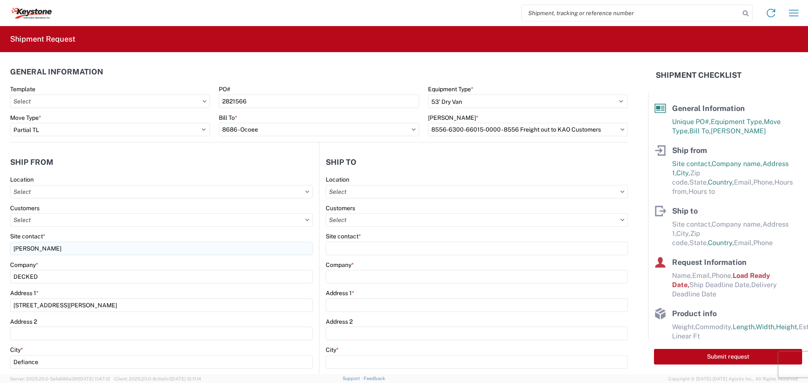
scroll to position [177, 0]
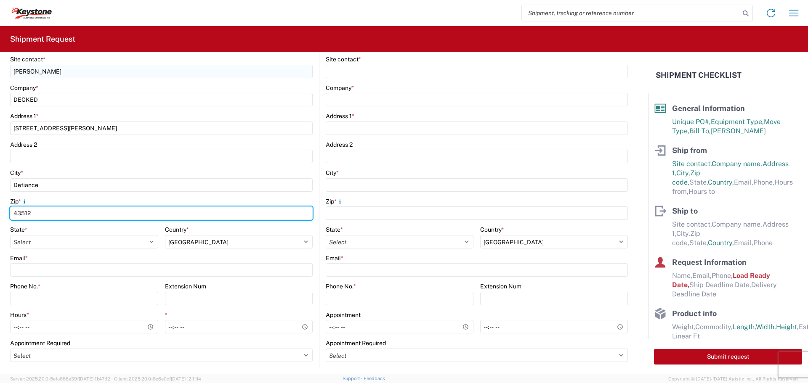
type input "43512"
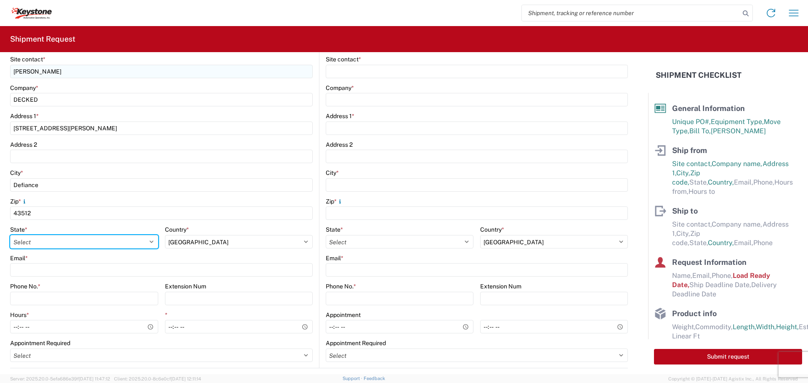
select select "OH"
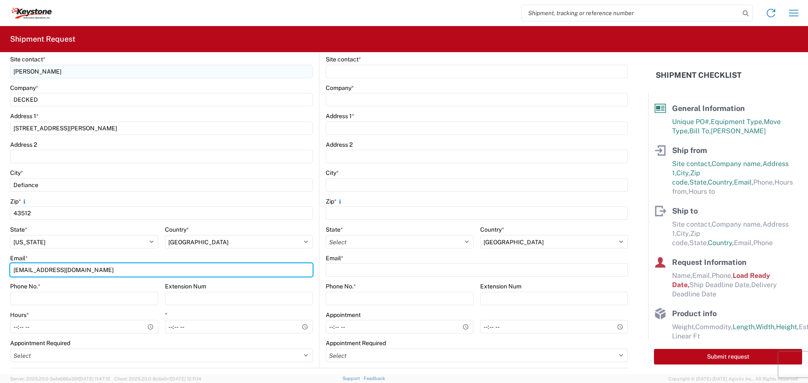
type input "[EMAIL_ADDRESS][DOMAIN_NAME]"
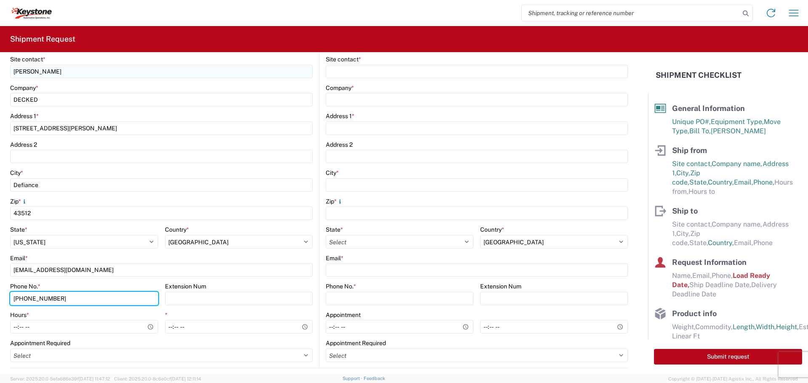
type input "[PHONE_NUMBER]"
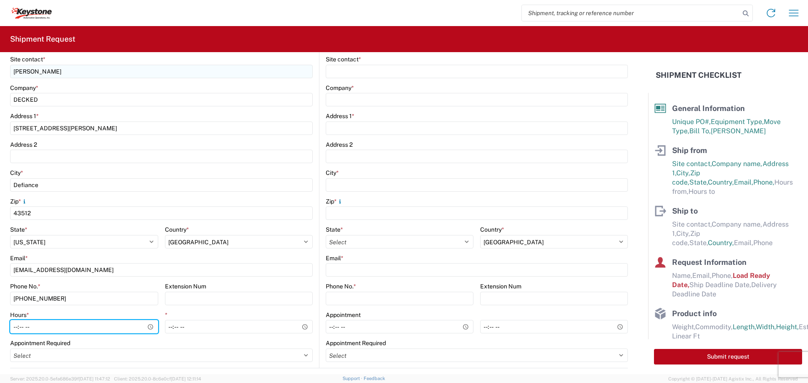
type input "11:00"
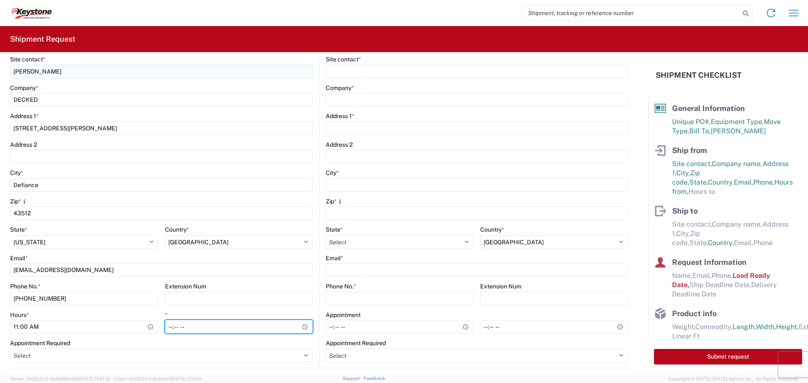
type input "15:30"
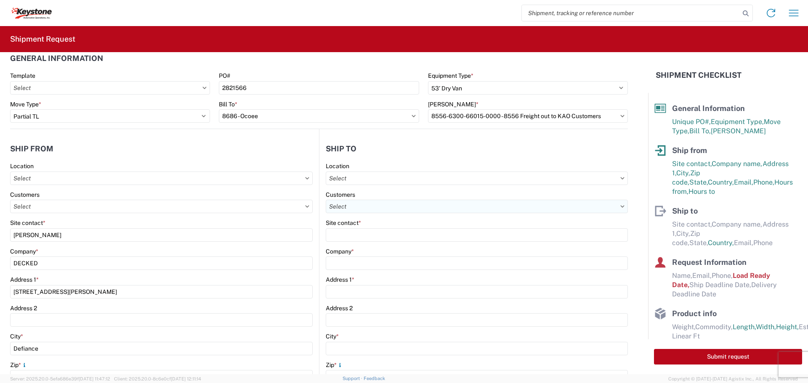
scroll to position [9, 0]
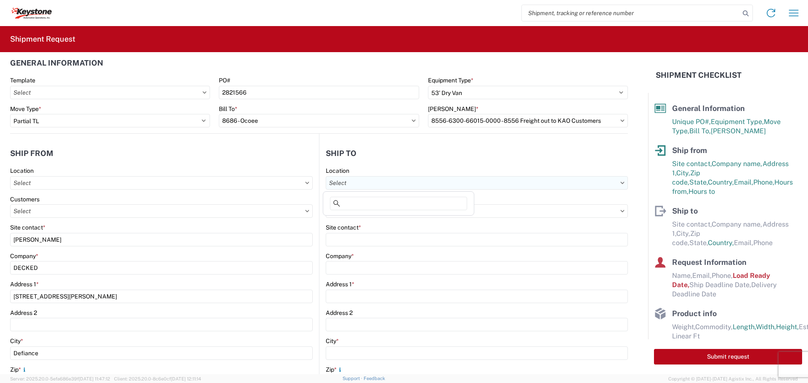
click at [379, 187] on input "text" at bounding box center [477, 182] width 302 height 13
type input "8686"
click at [351, 222] on div "8686 - Ocoee" at bounding box center [398, 220] width 147 height 13
type input "8686 - Ocoee"
type input "KAO"
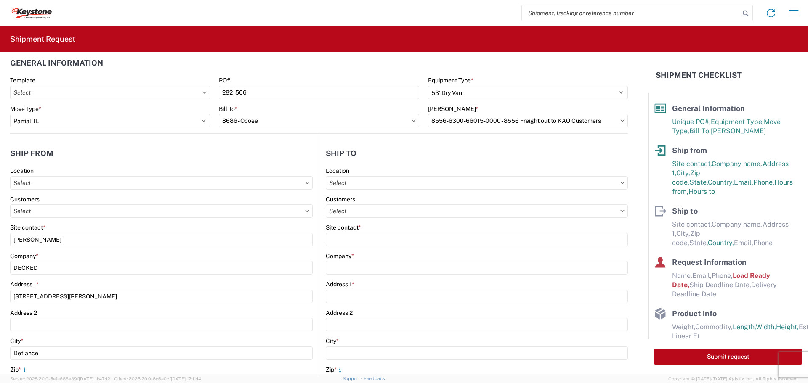
type input "[STREET_ADDRESS]"
type input "Ocoee"
type input "34761"
type input "07:00"
type input "12:00"
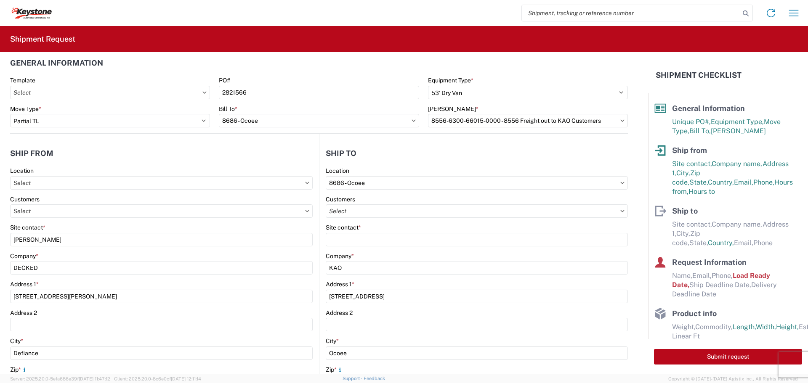
select select
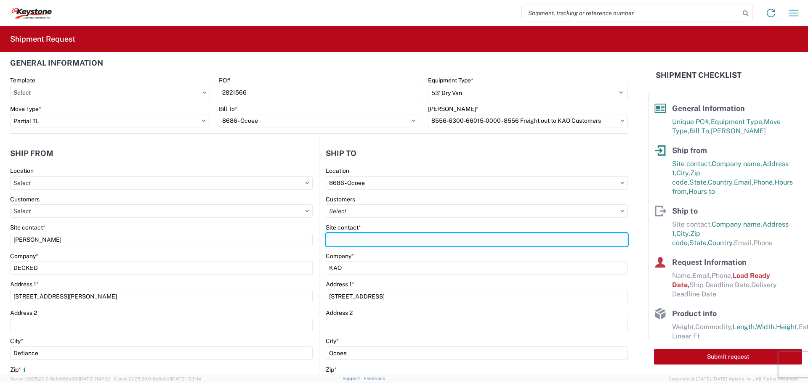
click at [372, 239] on input "Site contact *" at bounding box center [477, 239] width 302 height 13
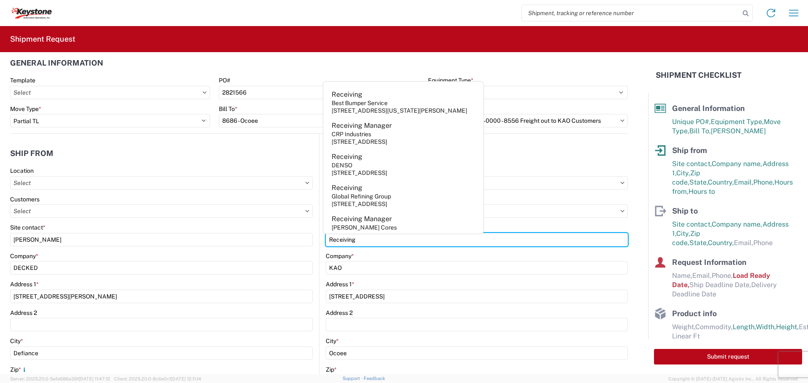
type input "Receiving"
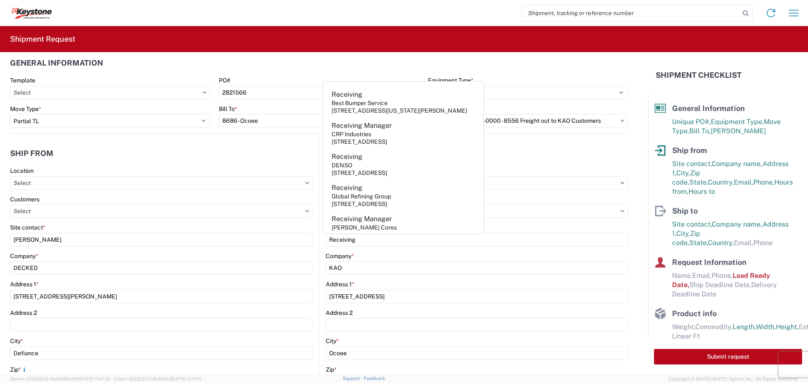
click at [537, 158] on header "Ship to" at bounding box center [473, 153] width 308 height 19
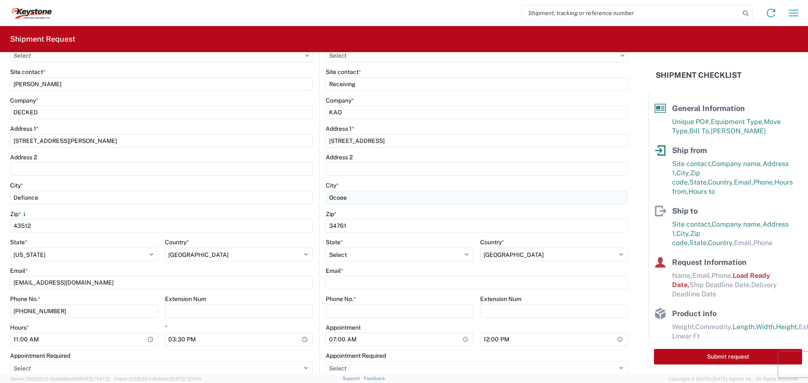
scroll to position [177, 0]
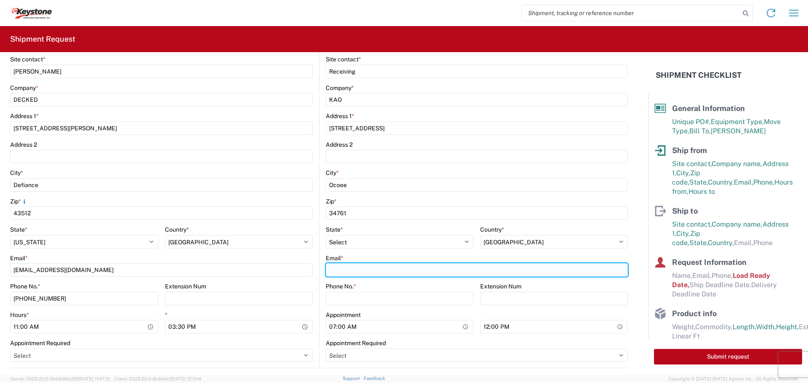
click at [358, 270] on input "Email *" at bounding box center [477, 269] width 302 height 13
paste input "[EMAIL_ADDRESS][DOMAIN_NAME]"
type input "[EMAIL_ADDRESS][DOMAIN_NAME]"
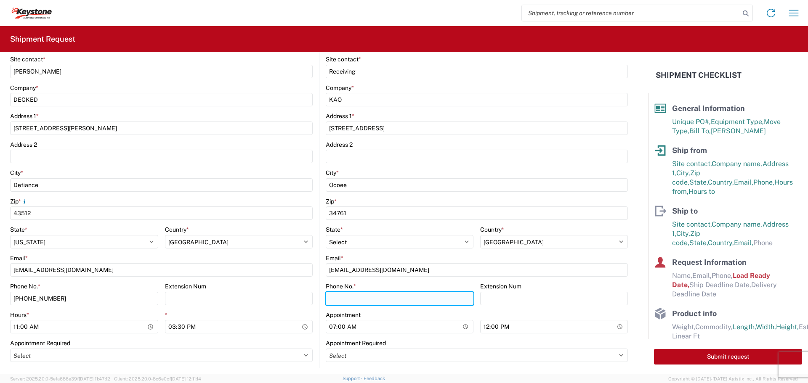
click at [362, 297] on input "Phone No. *" at bounding box center [400, 298] width 148 height 13
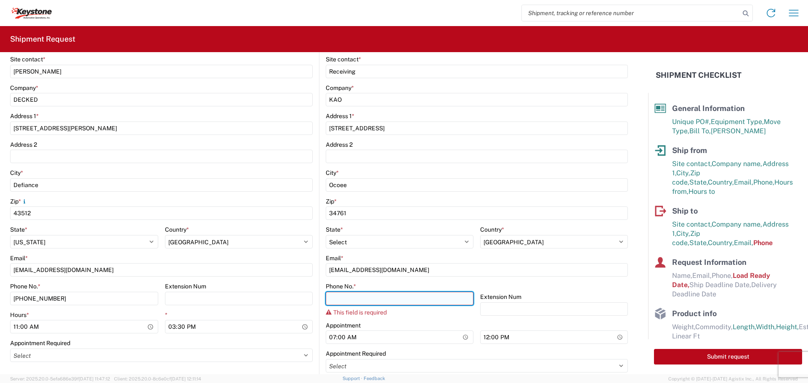
drag, startPoint x: 356, startPoint y: 299, endPoint x: 367, endPoint y: 299, distance: 11.0
click at [356, 299] on input "Phone No. *" at bounding box center [400, 298] width 148 height 13
paste input "[PHONE_NUMBER]"
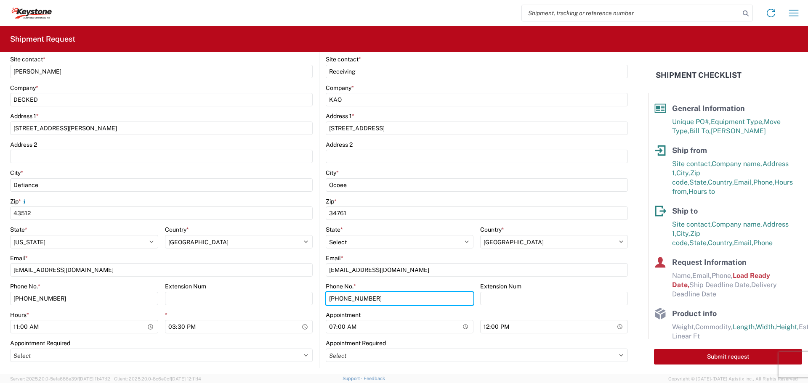
scroll to position [219, 0]
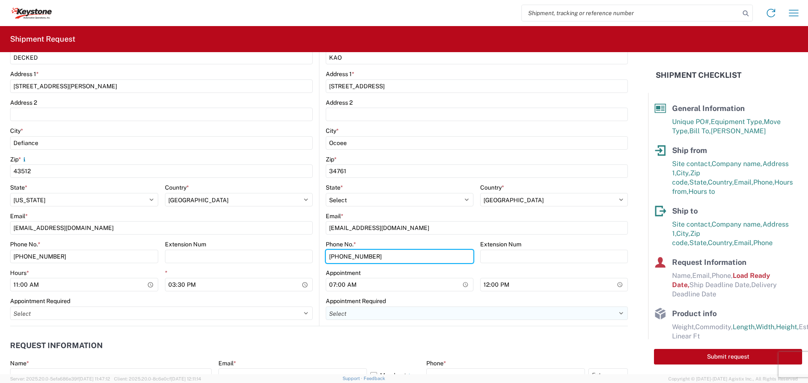
type input "[PHONE_NUMBER]"
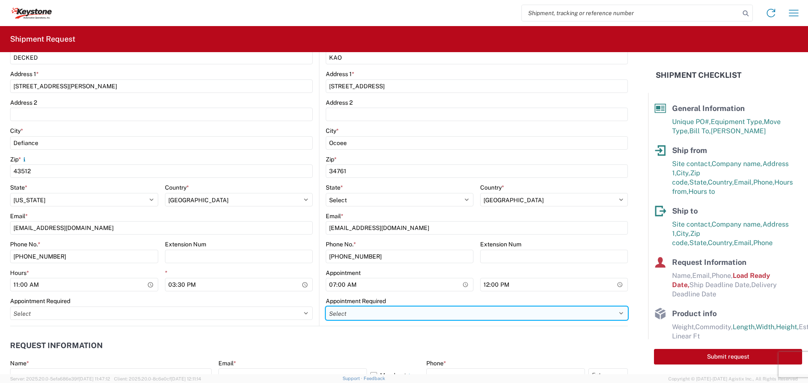
click at [373, 313] on select "Select Appt Required Appt Not Required Appt - First available" at bounding box center [477, 313] width 302 height 13
select select "apptRequired"
click at [326, 307] on select "Select Appt Required Appt Not Required Appt - First available" at bounding box center [477, 313] width 302 height 13
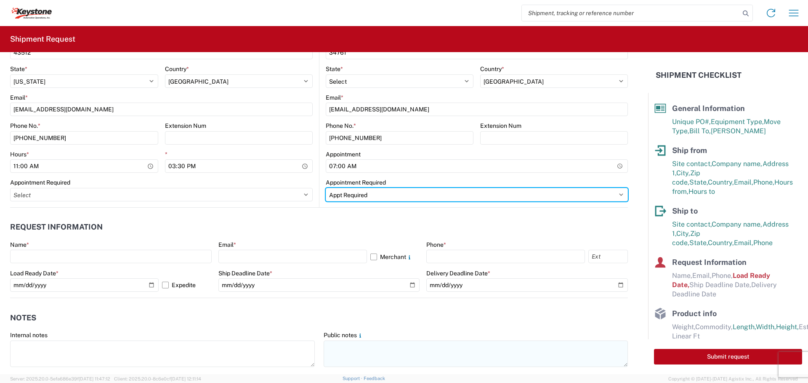
scroll to position [346, 0]
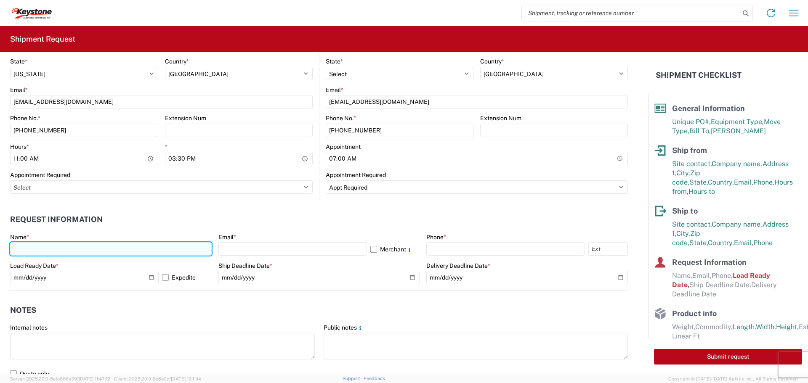
click at [132, 251] on input "text" at bounding box center [111, 248] width 202 height 13
type input "[PERSON_NAME]"
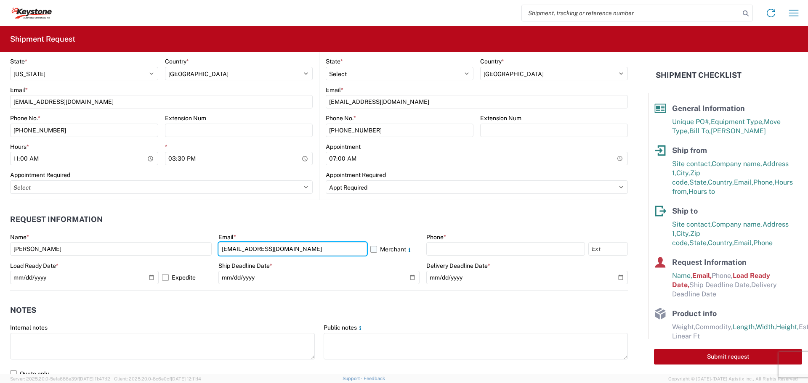
type input "[EMAIL_ADDRESS][DOMAIN_NAME]"
click at [370, 250] on label "Merchant" at bounding box center [395, 248] width 50 height 13
click at [0, 0] on input "Merchant" at bounding box center [0, 0] width 0 height 0
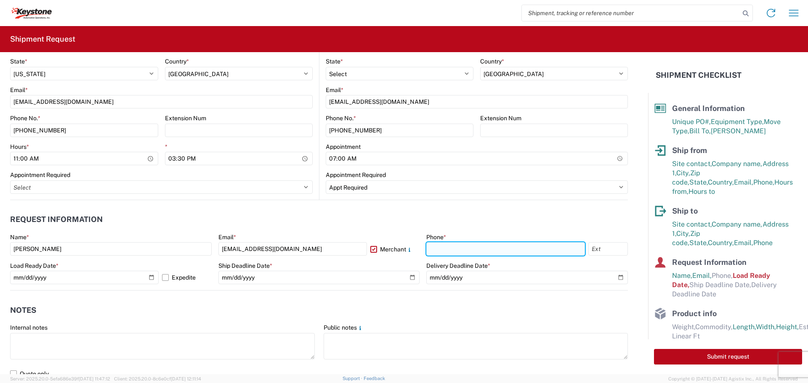
click at [436, 246] on input "text" at bounding box center [505, 248] width 159 height 13
type input "[PHONE_NUMBER]"
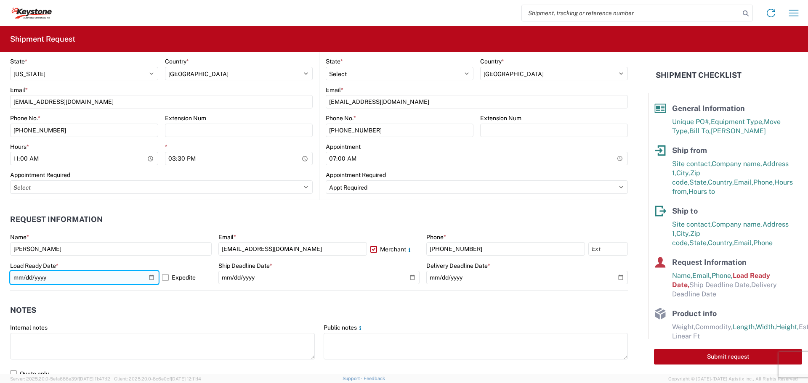
click at [152, 278] on input "[DATE]" at bounding box center [84, 277] width 149 height 13
type input "[DATE]"
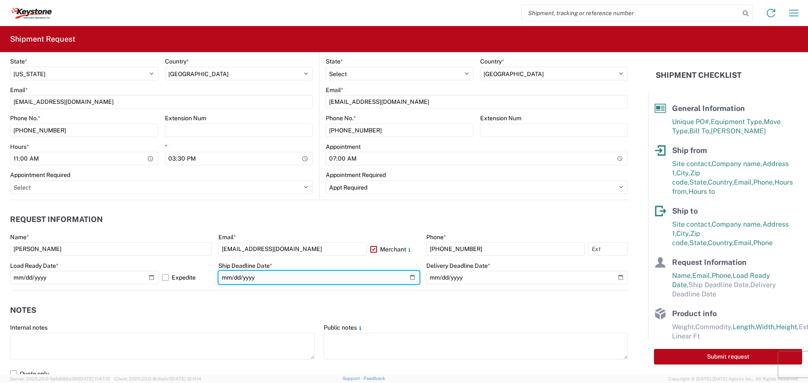
click at [409, 278] on input "date" at bounding box center [319, 277] width 202 height 13
type input "[DATE]"
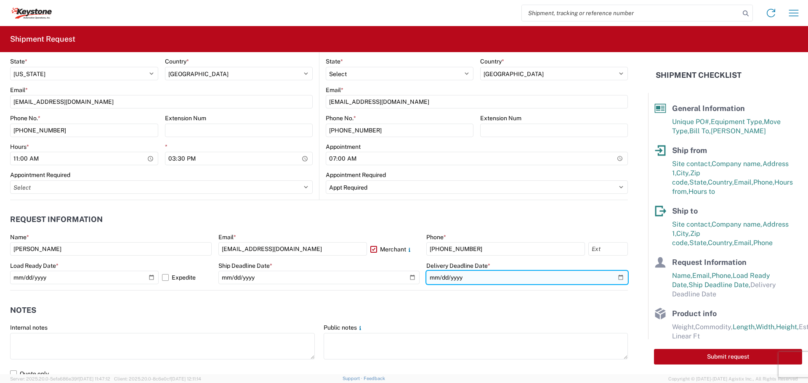
click at [616, 277] on input "date" at bounding box center [527, 277] width 202 height 13
type input "[DATE]"
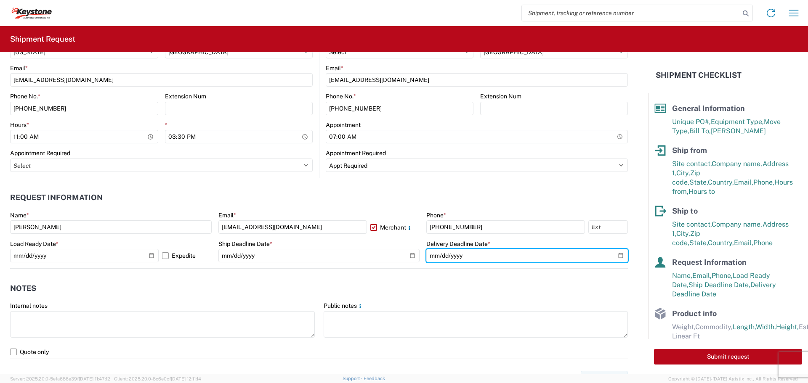
scroll to position [388, 0]
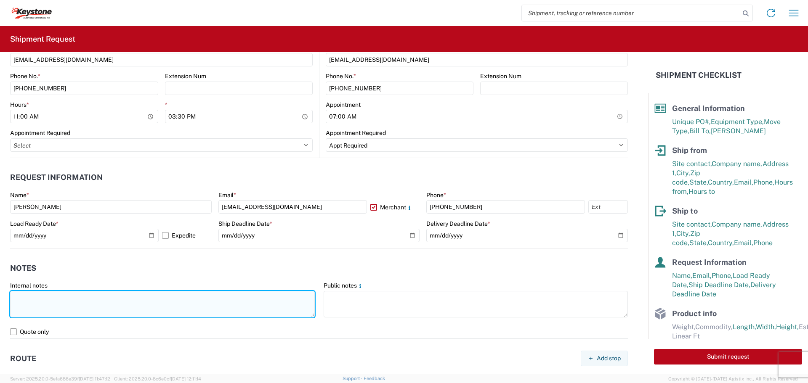
click at [106, 294] on textarea at bounding box center [162, 304] width 305 height 27
drag, startPoint x: 40, startPoint y: 314, endPoint x: 16, endPoint y: 299, distance: 28.5
click at [16, 299] on textarea "Driver is required to provide and utilize LOAD STRAPS and/or LOAD BARS to secur…" at bounding box center [162, 304] width 305 height 27
click at [41, 315] on textarea "Driver is required to provide and utilize LOAD STRAPS and/or LOAD BARS to secur…" at bounding box center [162, 304] width 305 height 27
drag, startPoint x: 43, startPoint y: 311, endPoint x: 12, endPoint y: 297, distance: 34.5
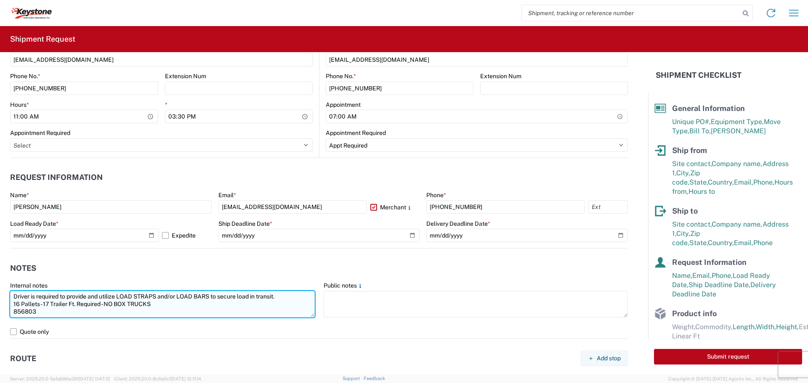
click at [12, 297] on textarea "Driver is required to provide and utilize LOAD STRAPS and/or LOAD BARS to secur…" at bounding box center [162, 304] width 305 height 27
type textarea "Driver is required to provide and utilize LOAD STRAPS and/or LOAD BARS to secur…"
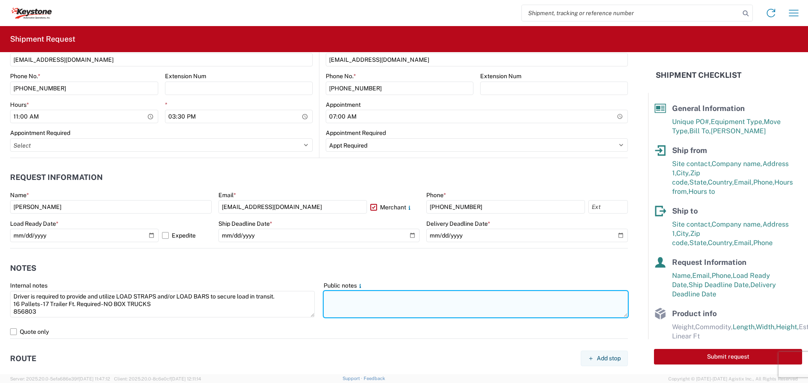
click at [332, 303] on textarea at bounding box center [476, 304] width 305 height 27
paste textarea "Driver is required to provide and utilize LOAD STRAPS and/or LOAD BARS to secur…"
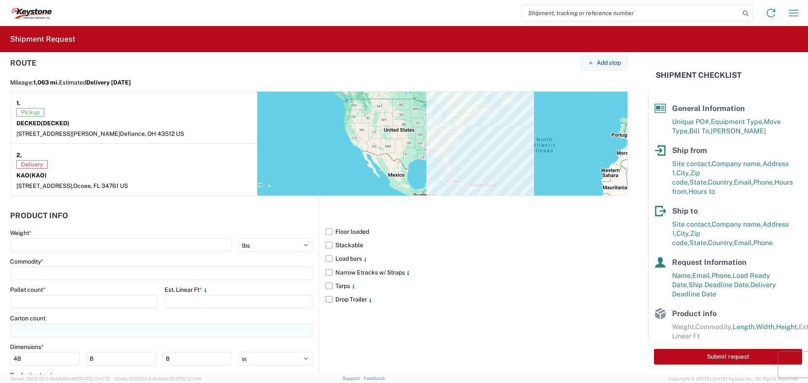
scroll to position [737, 0]
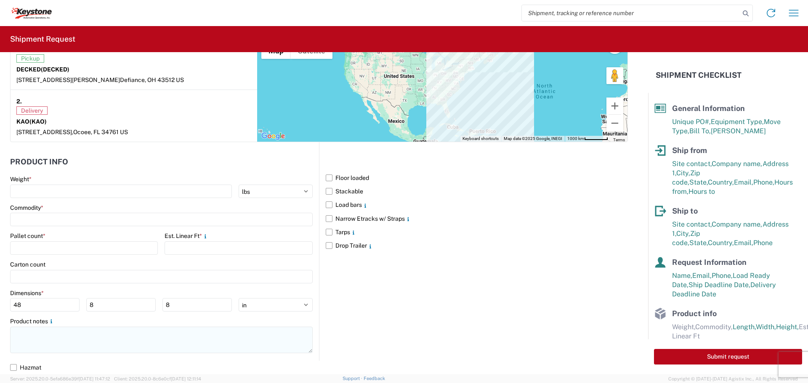
type textarea "Driver is required to provide and utilize LOAD STRAPS and/or LOAD BARS to secur…"
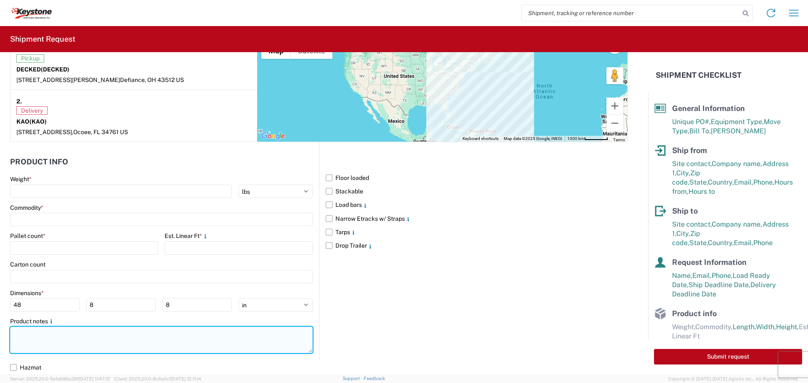
click at [43, 335] on textarea at bounding box center [161, 340] width 303 height 27
paste textarea "Driver is required to provide and utilize LOAD STRAPS and/or LOAD BARS to secur…"
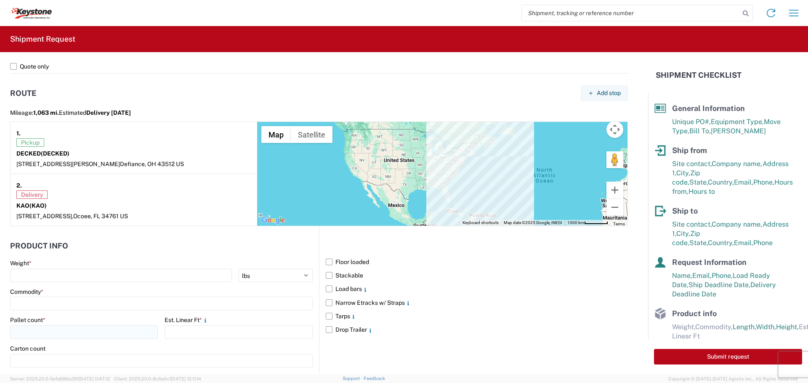
scroll to position [485, 0]
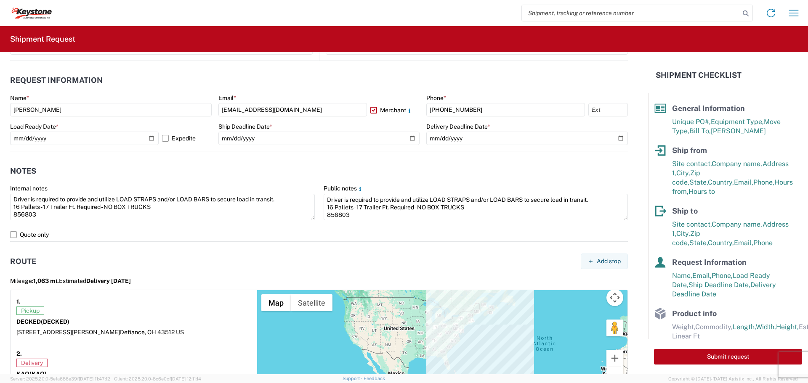
type textarea "Driver is required to provide and utilize LOAD STRAPS and/or LOAD BARS to secur…"
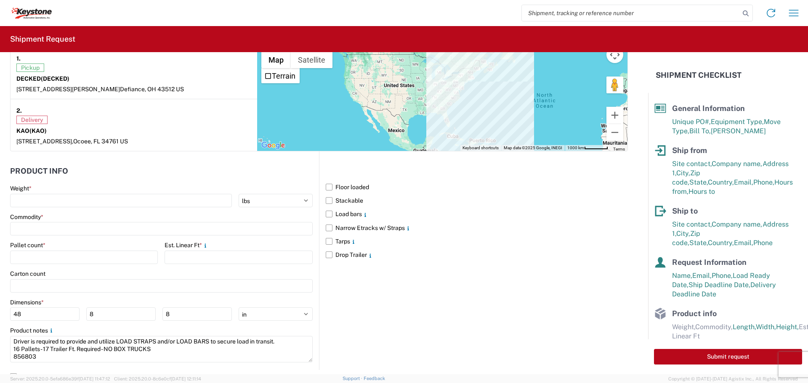
scroll to position [737, 0]
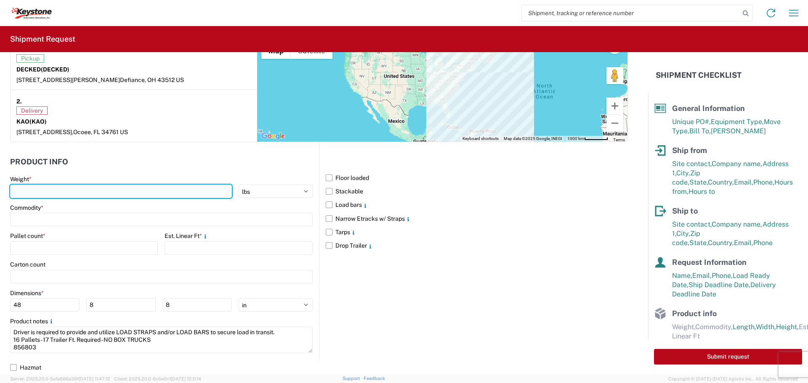
click at [64, 189] on input "number" at bounding box center [121, 191] width 222 height 13
type input "7"
type input "4131"
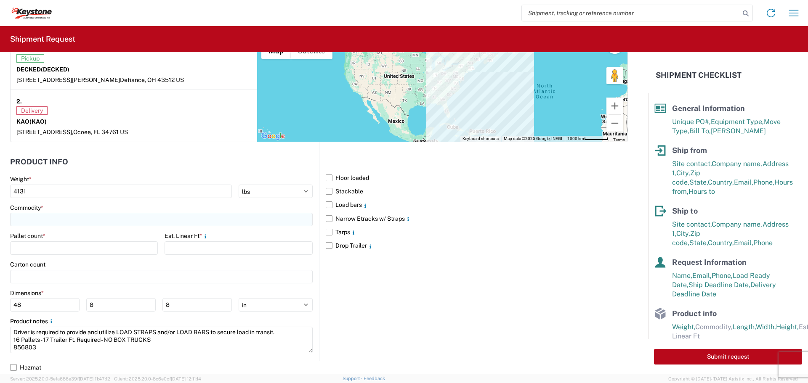
click at [72, 218] on input at bounding box center [161, 219] width 303 height 13
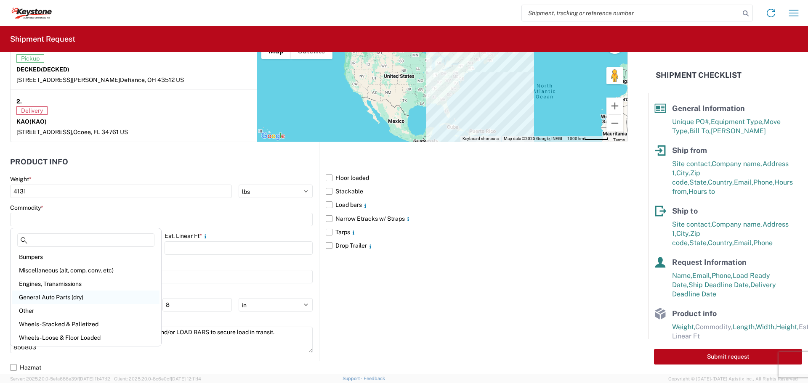
click at [61, 295] on div "General Auto Parts (dry)" at bounding box center [85, 297] width 147 height 13
type input "General Auto Parts (dry)"
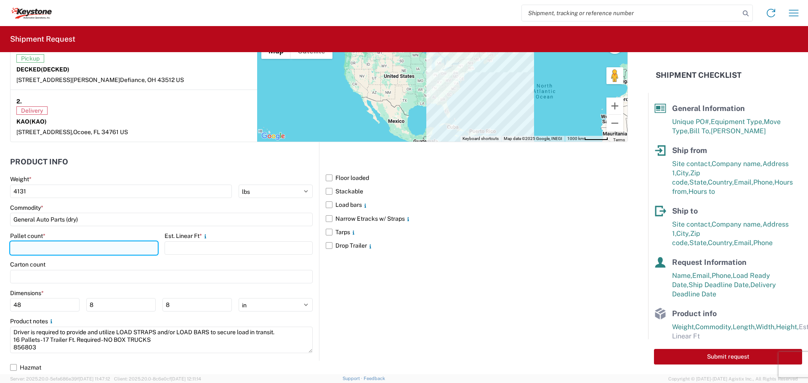
click at [79, 252] on input "number" at bounding box center [84, 248] width 148 height 13
type input "16"
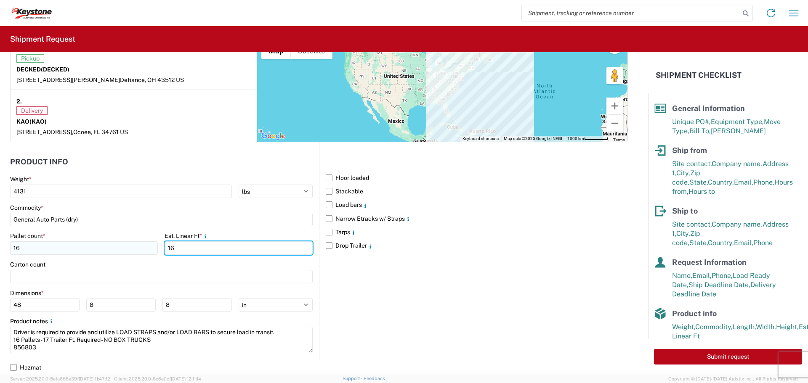
type input "1"
type input "17"
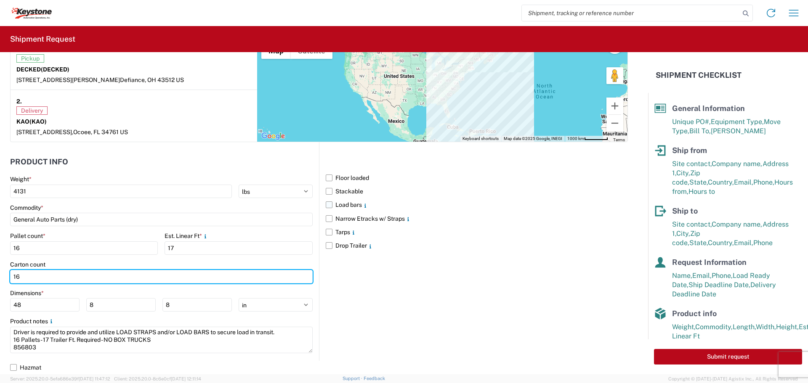
type input "16"
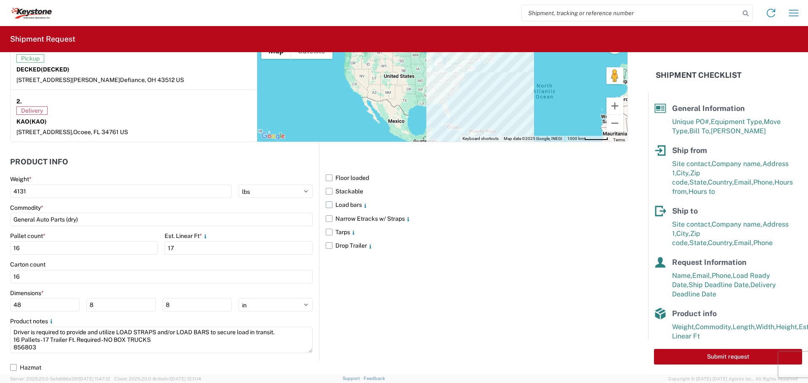
click at [327, 202] on label "Load bars" at bounding box center [477, 204] width 302 height 13
click at [0, 0] on input "Load bars" at bounding box center [0, 0] width 0 height 0
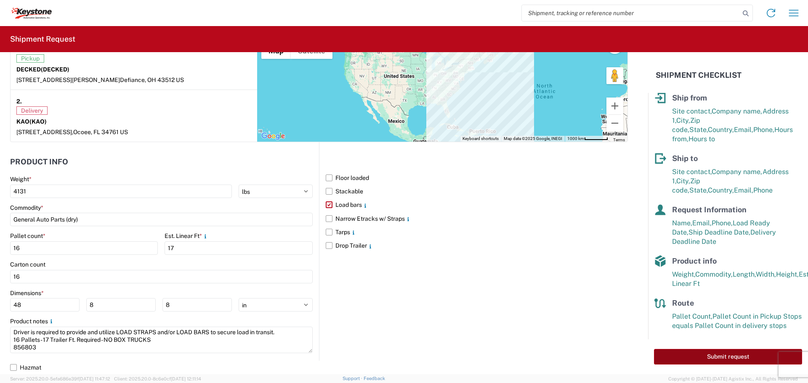
click at [728, 358] on button "Submit request" at bounding box center [728, 357] width 148 height 16
